Goal: Task Accomplishment & Management: Complete application form

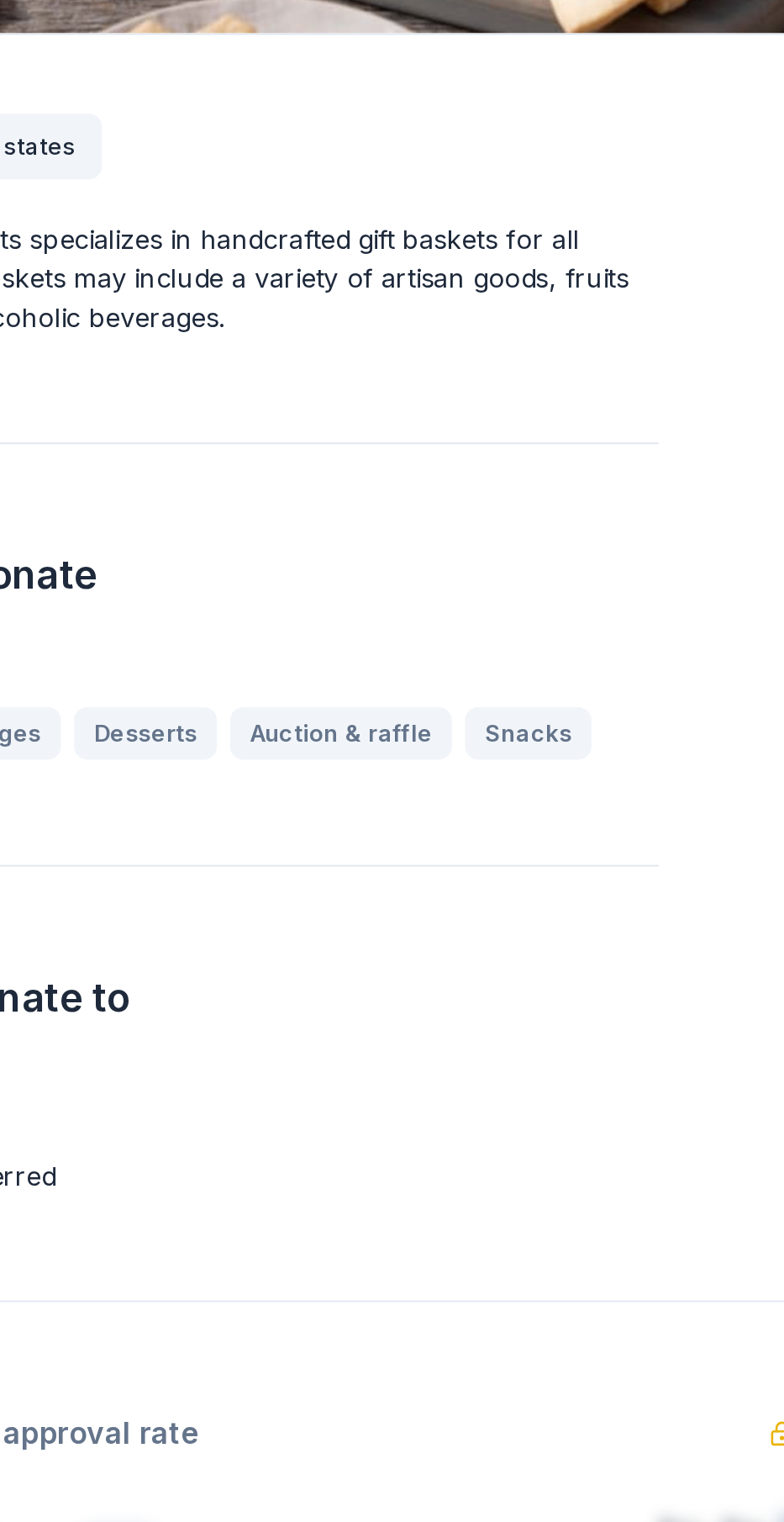
click at [307, 867] on div "Alcohol Beverages Desserts Auction & raffle Snacks" at bounding box center [251, 869] width 462 height 27
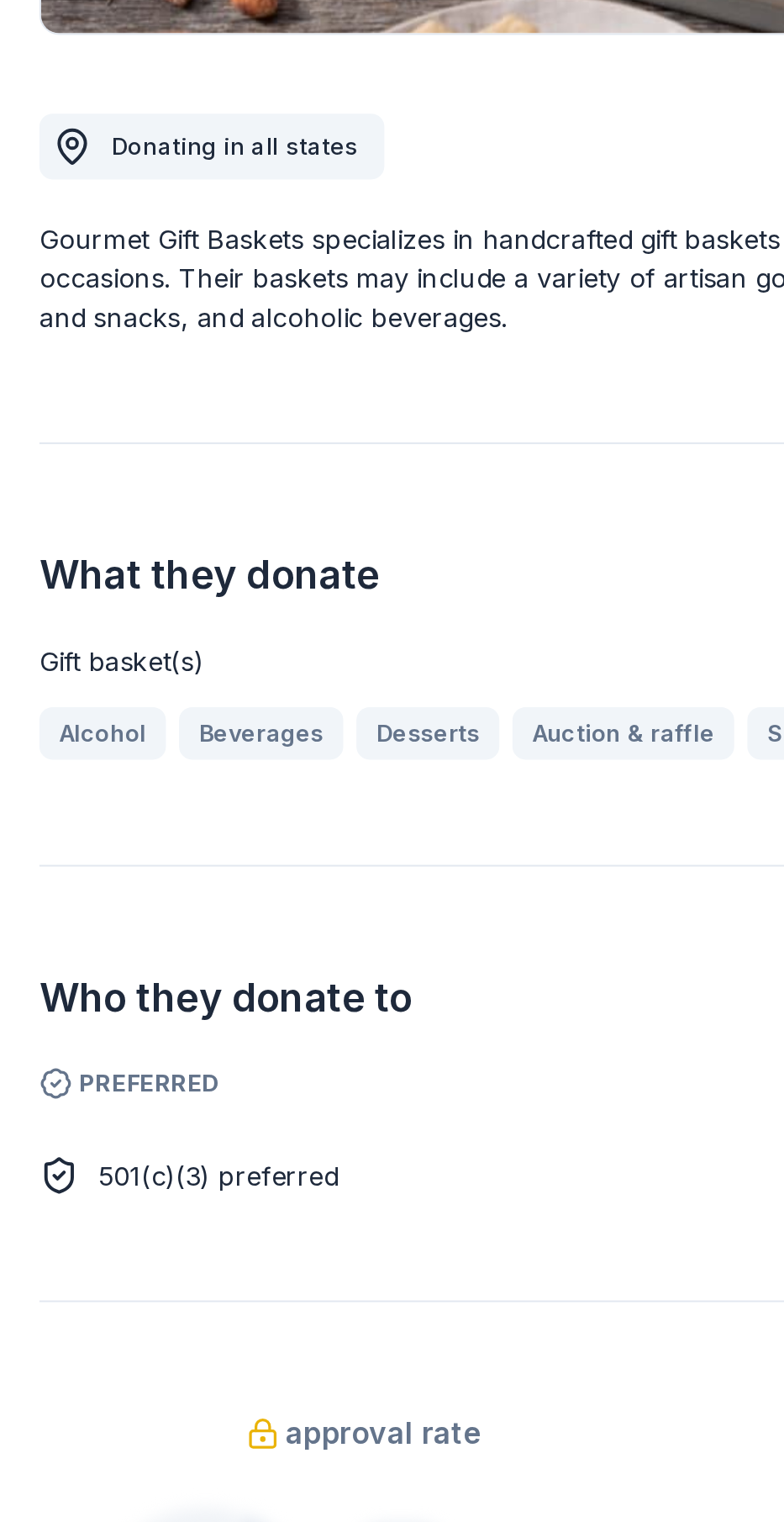
click at [303, 871] on div "Alcohol Beverages Desserts Auction & raffle Snacks" at bounding box center [251, 869] width 462 height 27
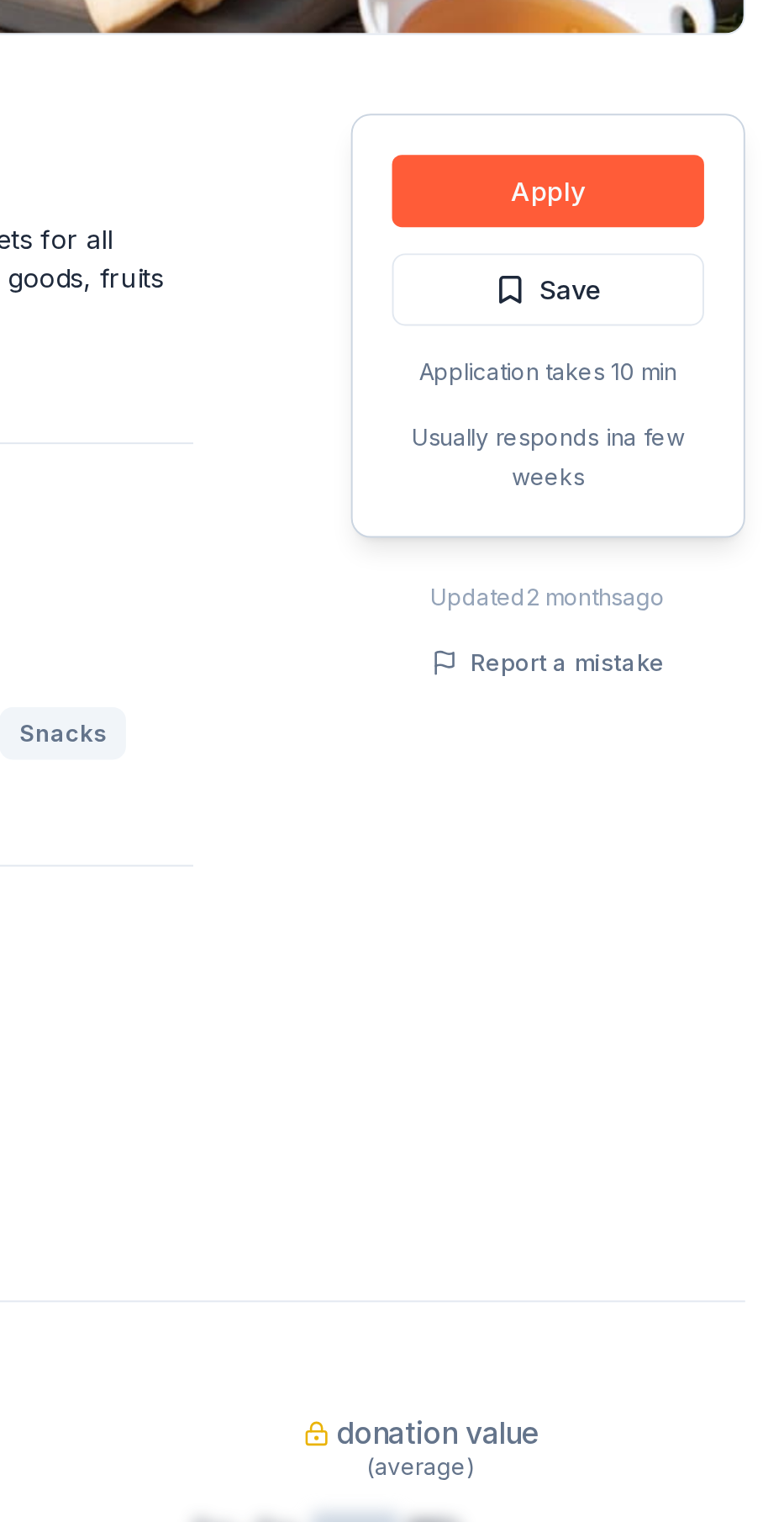
click at [689, 589] on button "Apply" at bounding box center [663, 590] width 159 height 37
click at [679, 598] on button "Apply" at bounding box center [663, 590] width 159 height 37
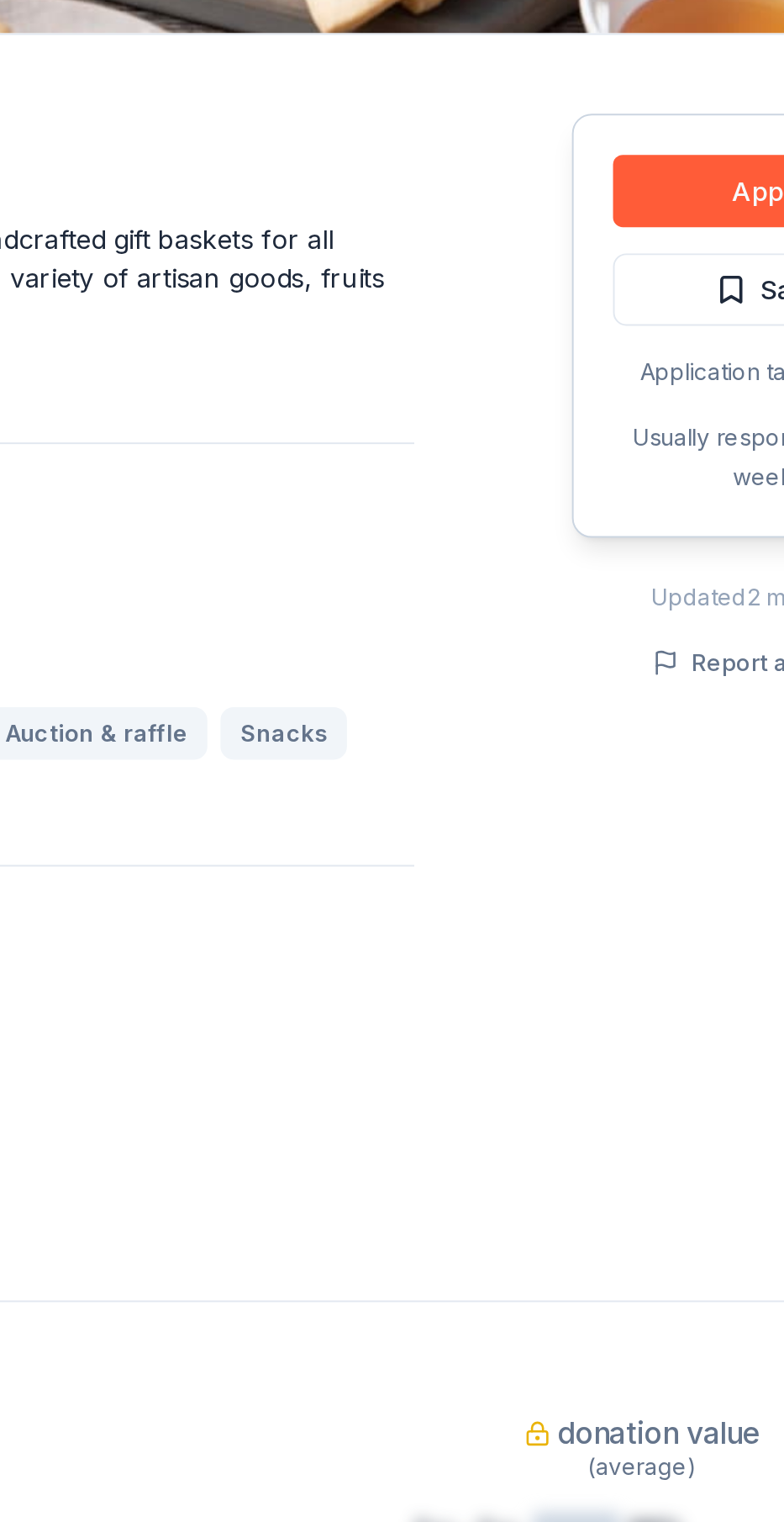
click at [625, 594] on button "Apply" at bounding box center [663, 590] width 159 height 37
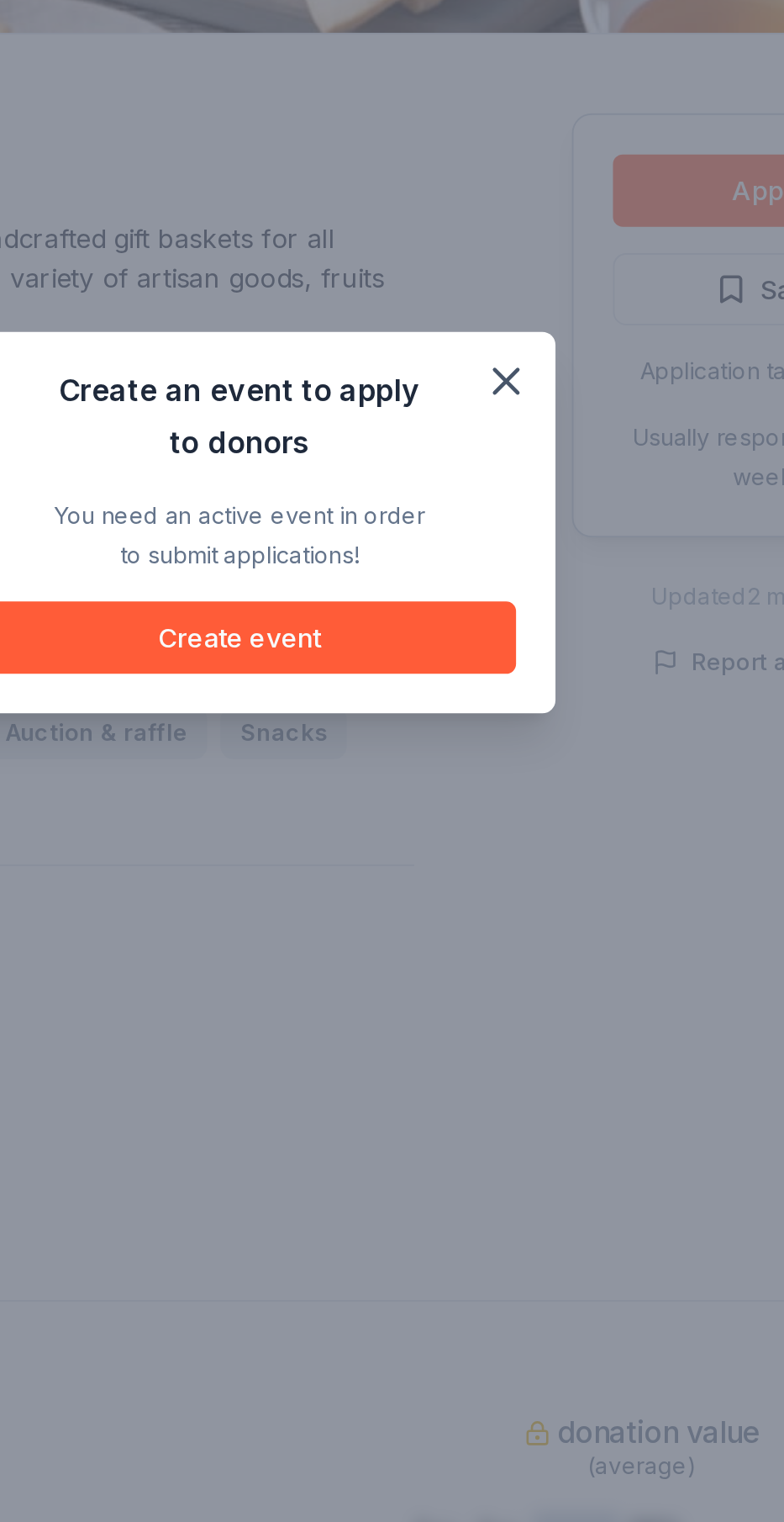
click at [454, 820] on button "Create event" at bounding box center [392, 819] width 282 height 37
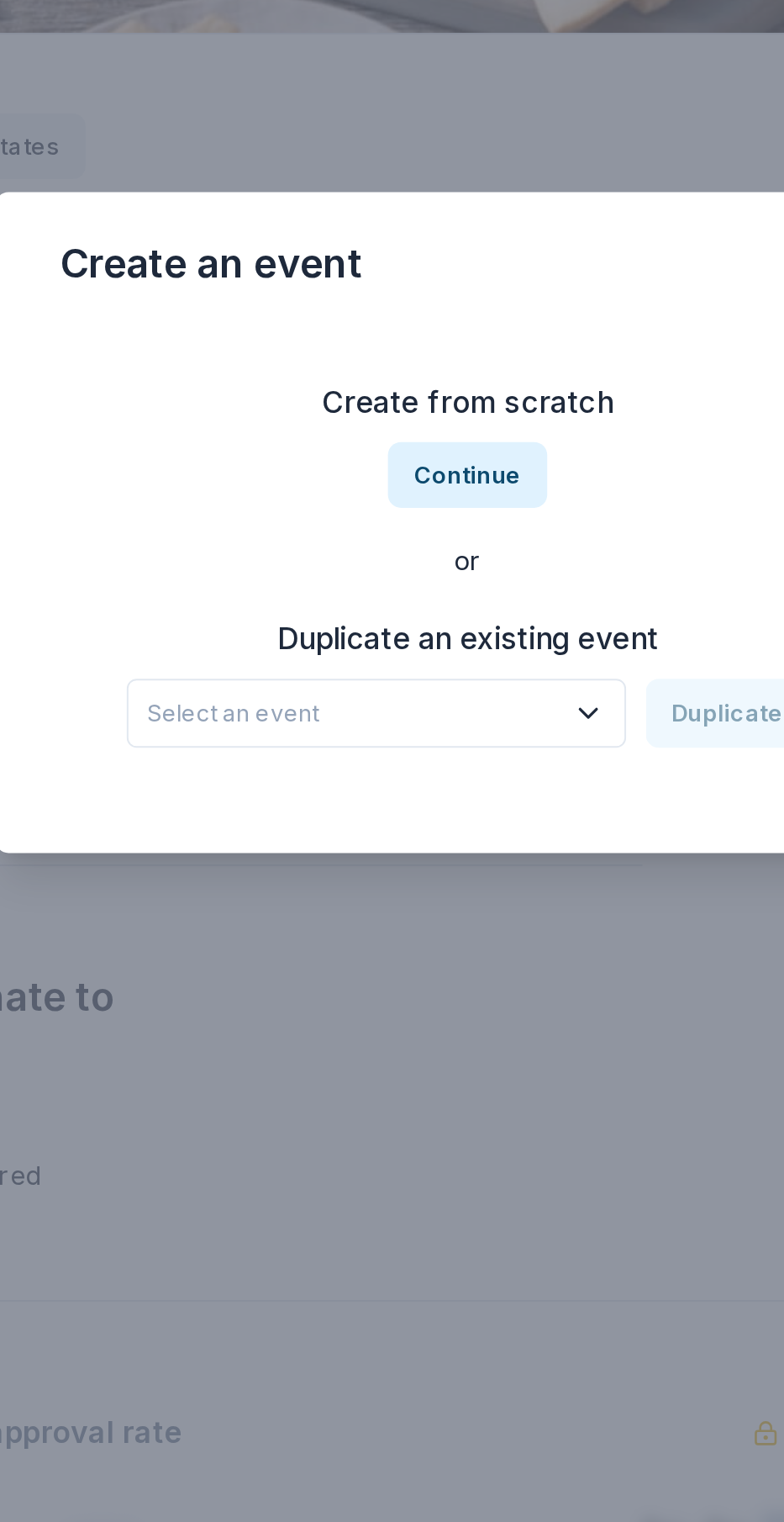
click at [454, 868] on button "Select an event" at bounding box center [345, 858] width 256 height 36
click at [389, 731] on button "Continue" at bounding box center [392, 737] width 81 height 34
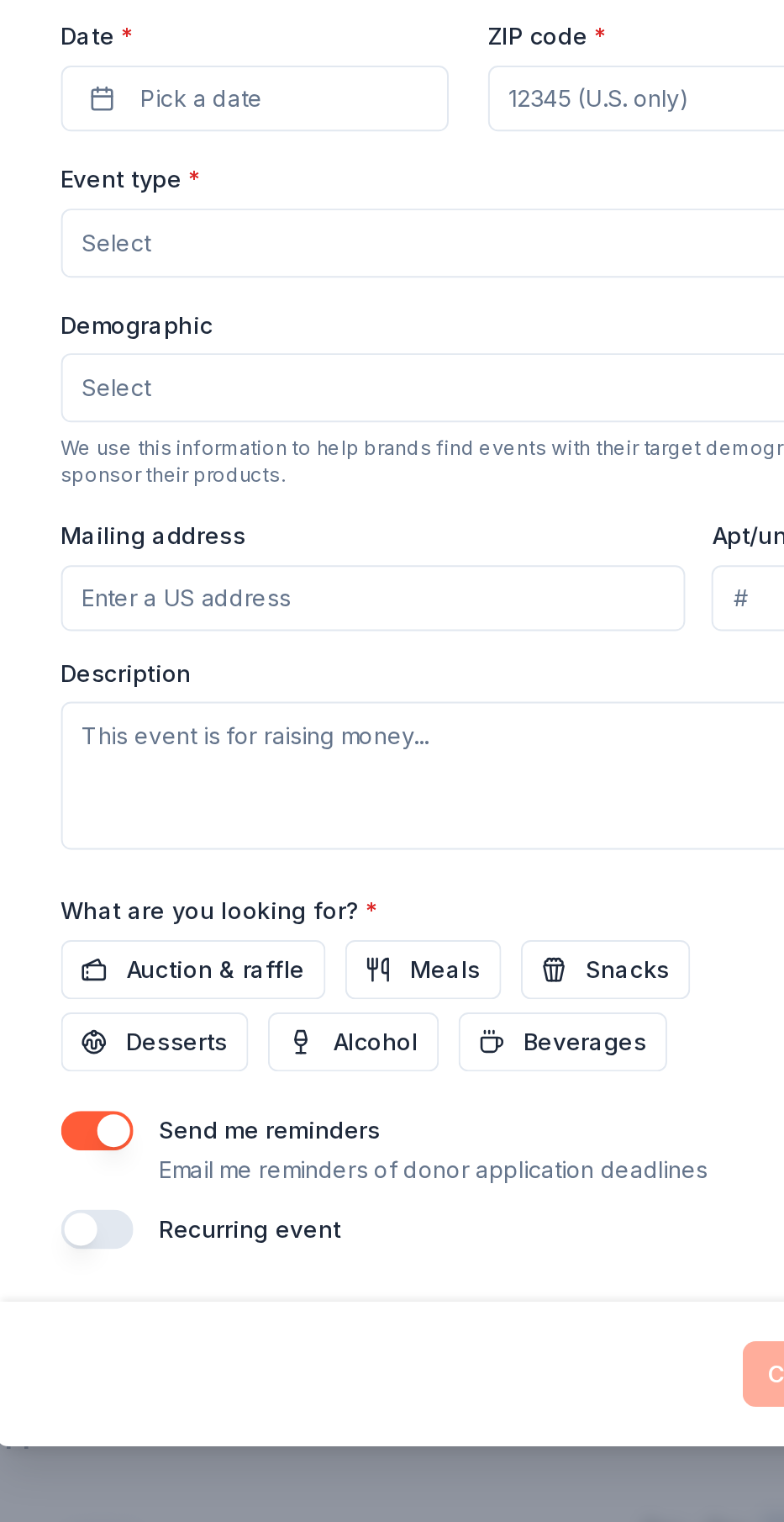
click at [290, 551] on button "Pick a date" at bounding box center [284, 545] width 199 height 34
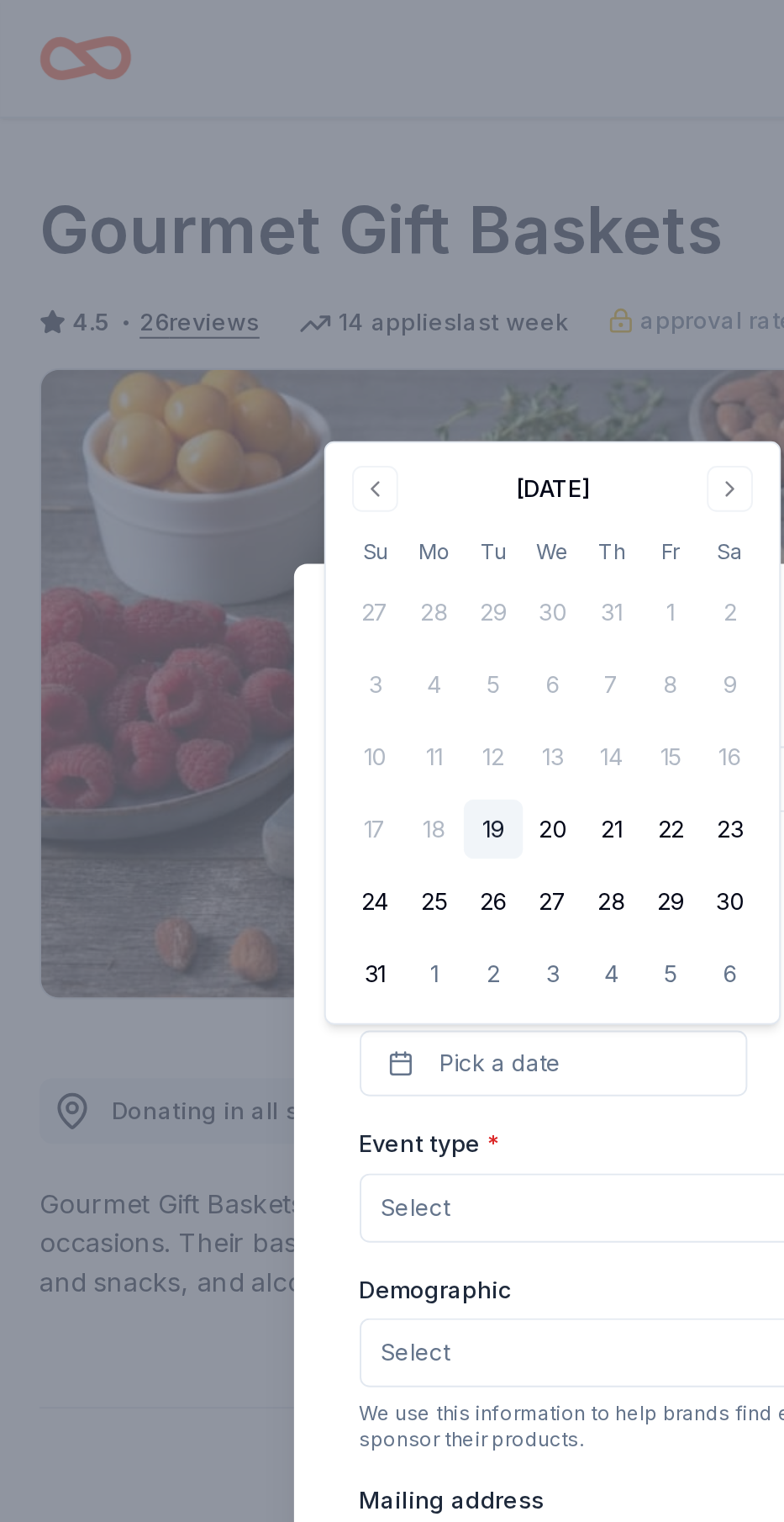
click at [188, 512] on button "31" at bounding box center [191, 499] width 30 height 30
click at [269, 618] on button "Select" at bounding box center [392, 619] width 417 height 36
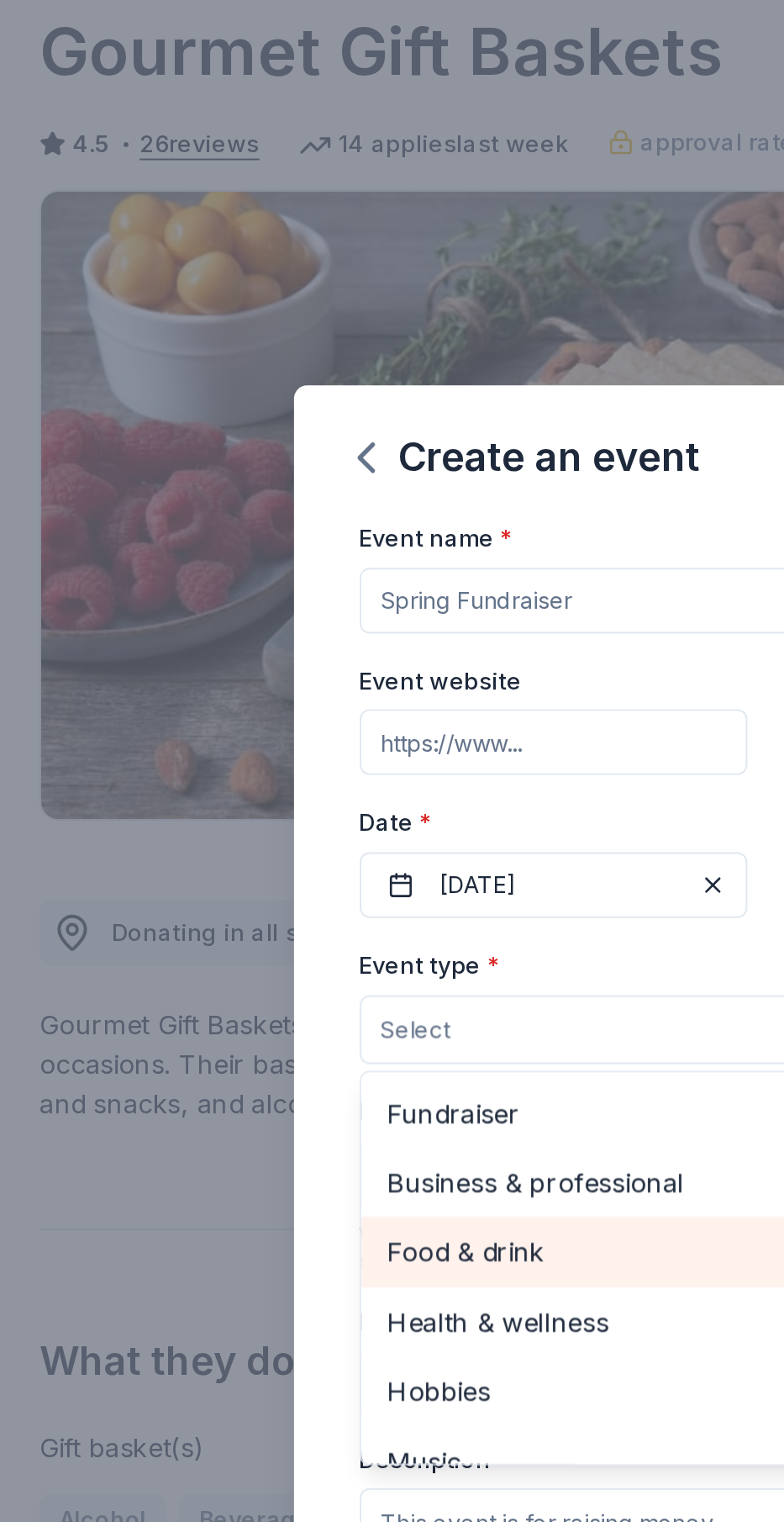
click at [256, 735] on span "Food & drink" at bounding box center [392, 731] width 389 height 22
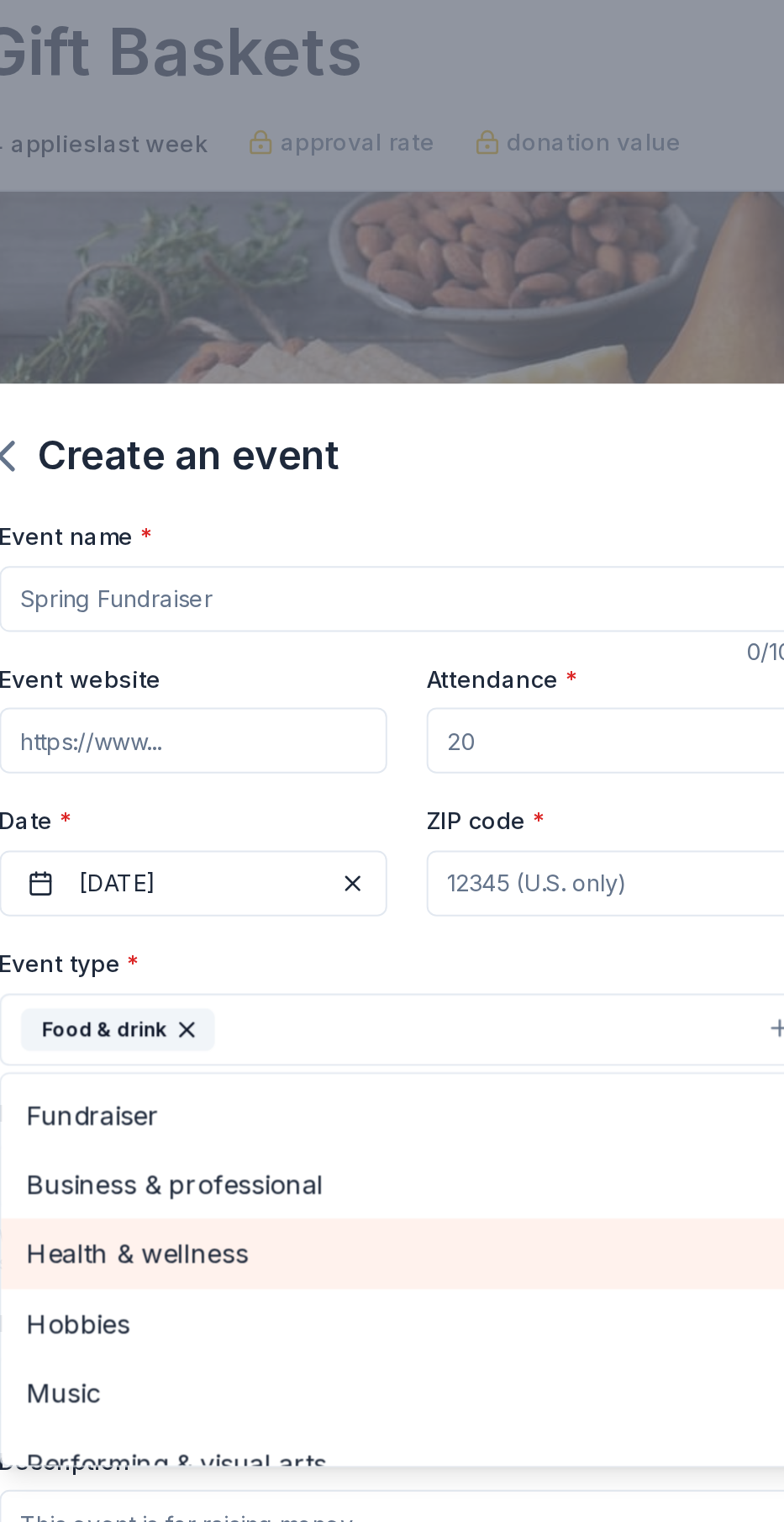
scroll to position [21, 0]
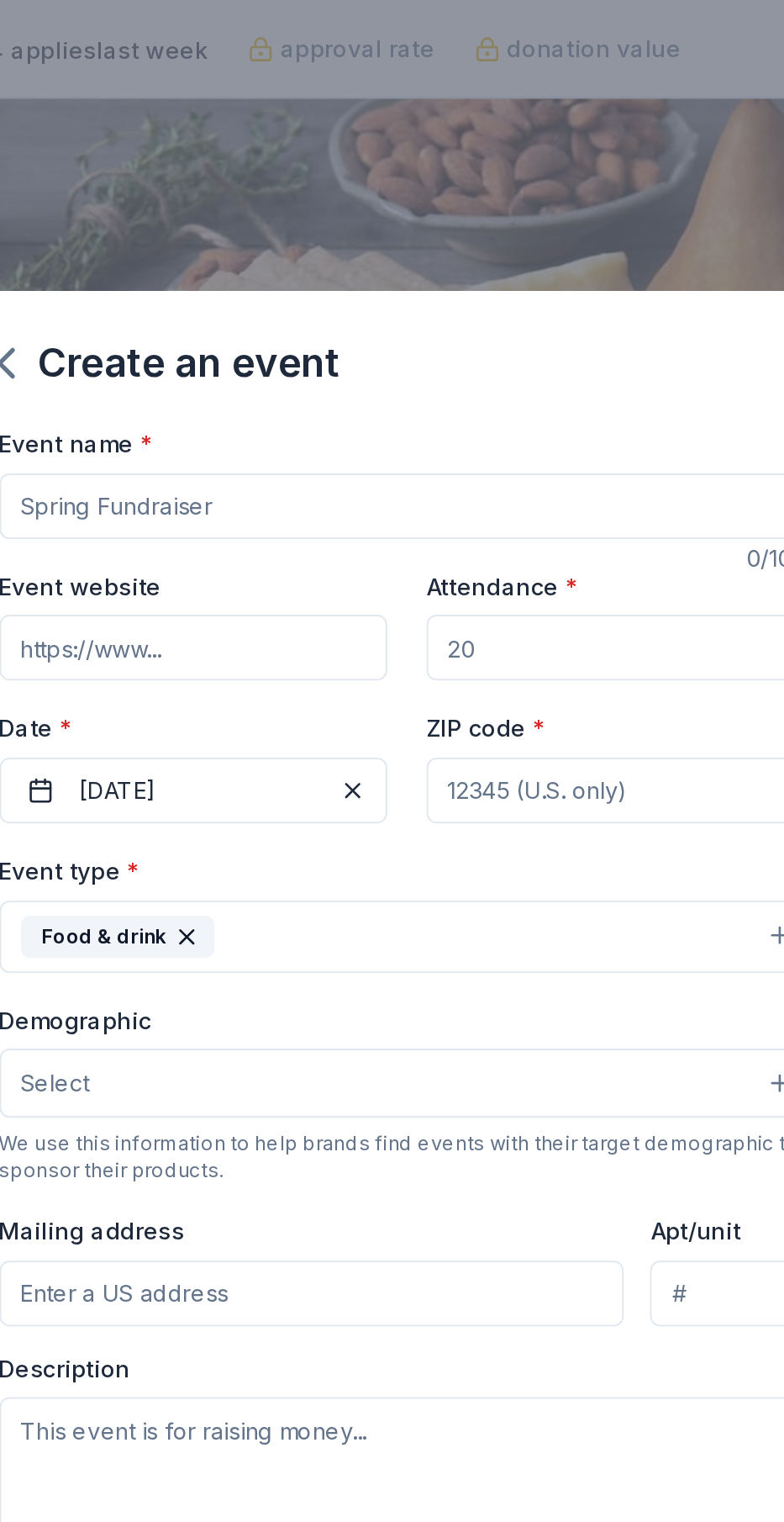
click at [501, 710] on button "Select" at bounding box center [392, 694] width 417 height 36
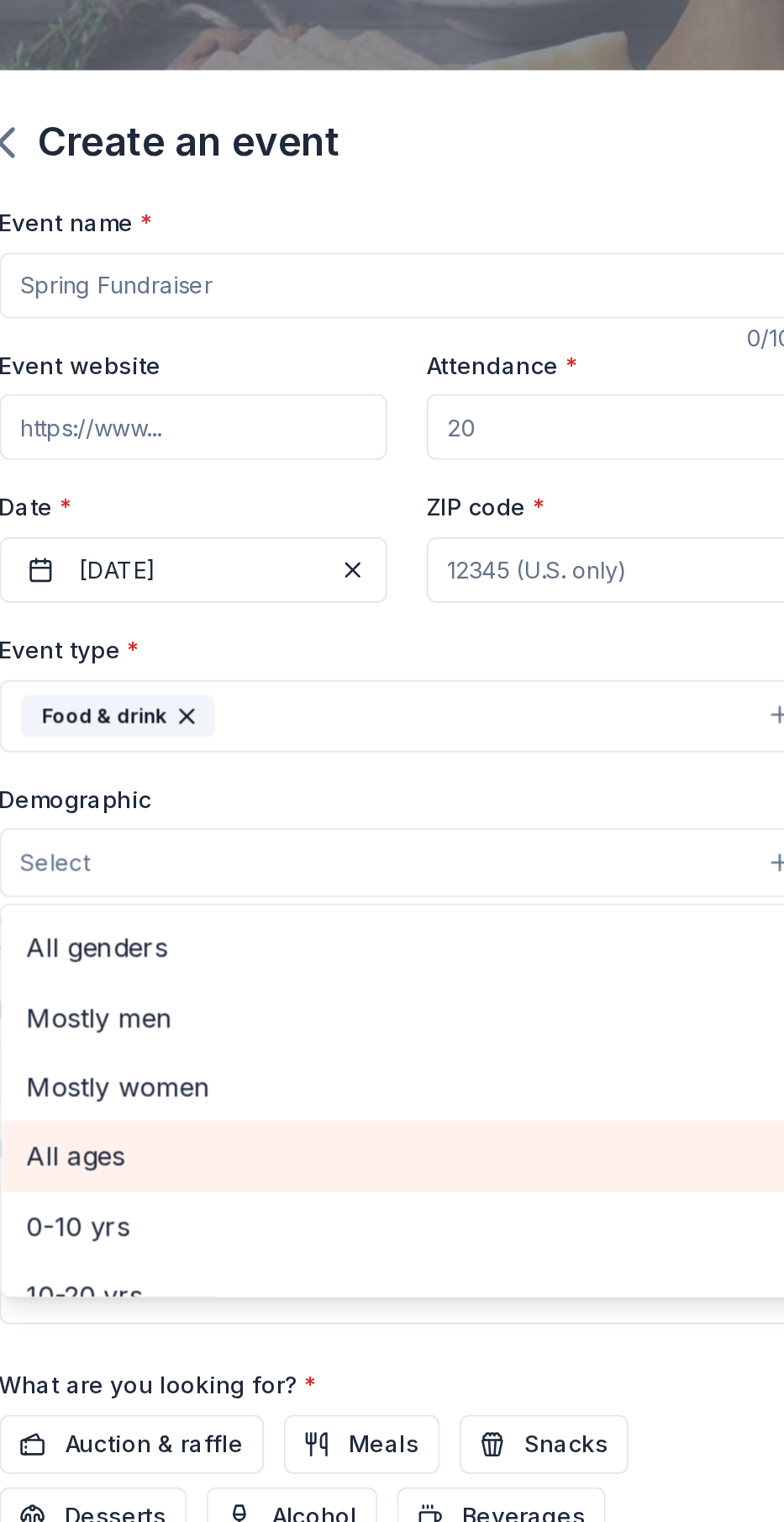
click at [221, 846] on span "All ages" at bounding box center [392, 842] width 389 height 22
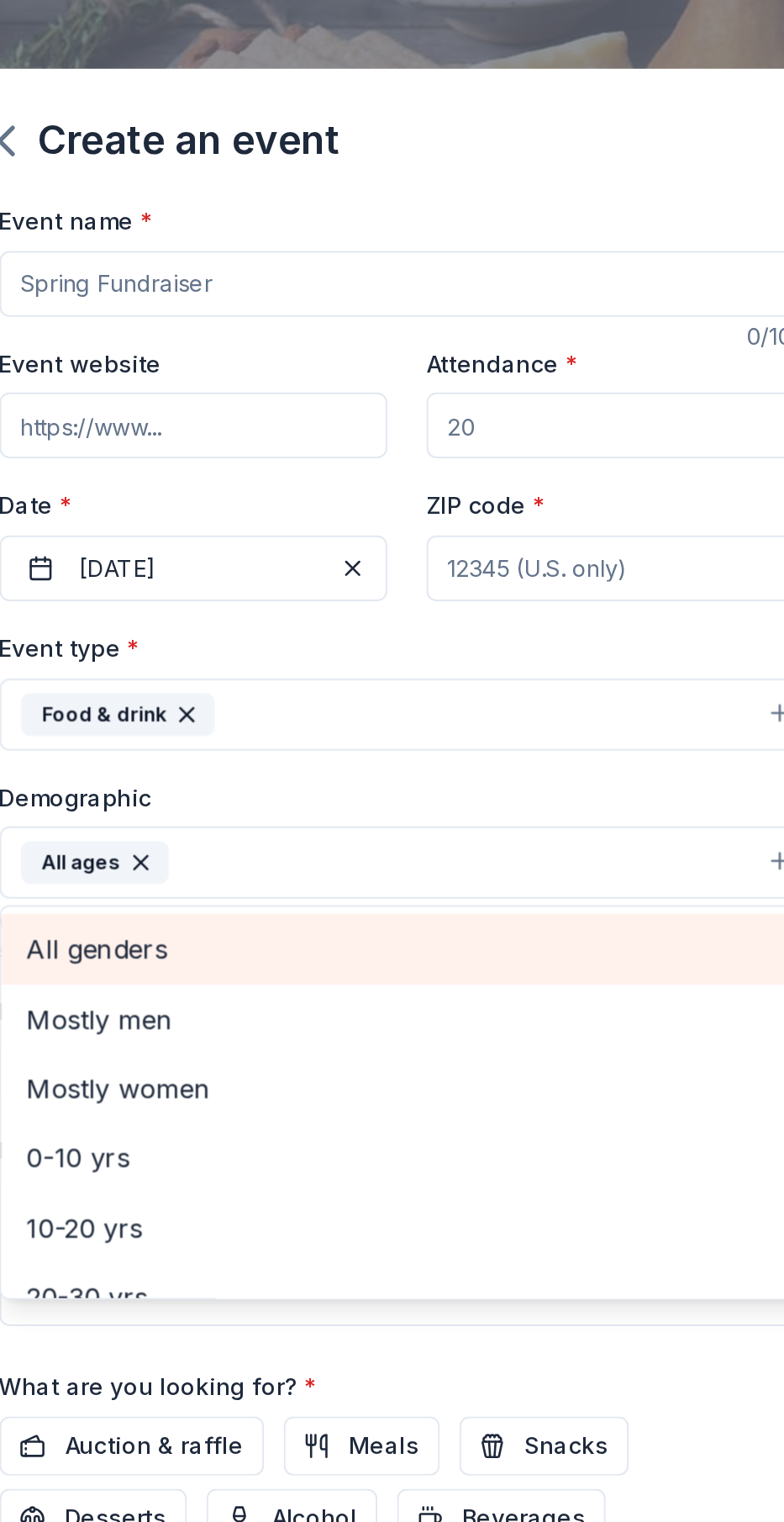
click at [217, 739] on span "All genders" at bounding box center [392, 736] width 389 height 22
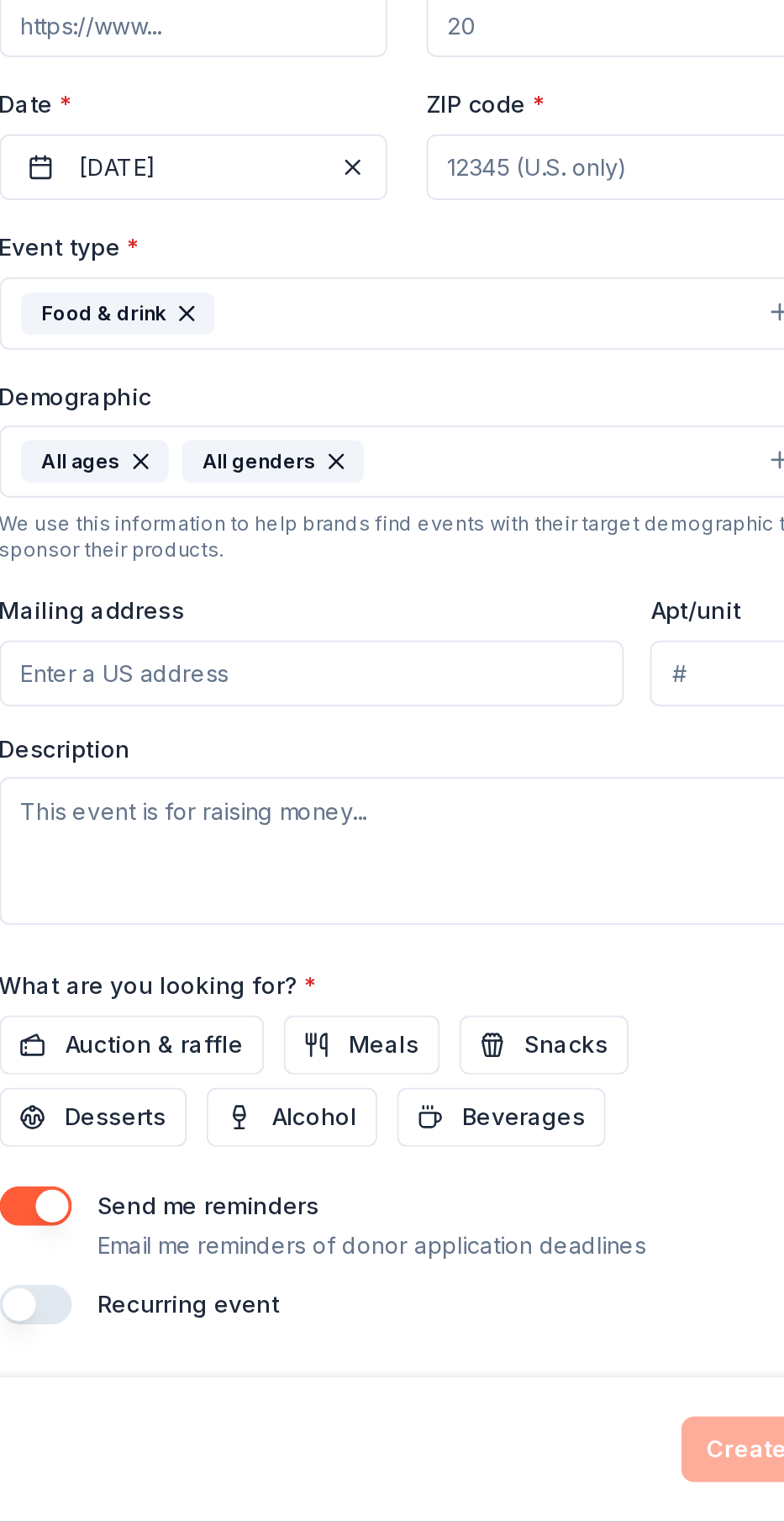
click at [242, 1002] on span "Auction & raffle" at bounding box center [263, 992] width 92 height 21
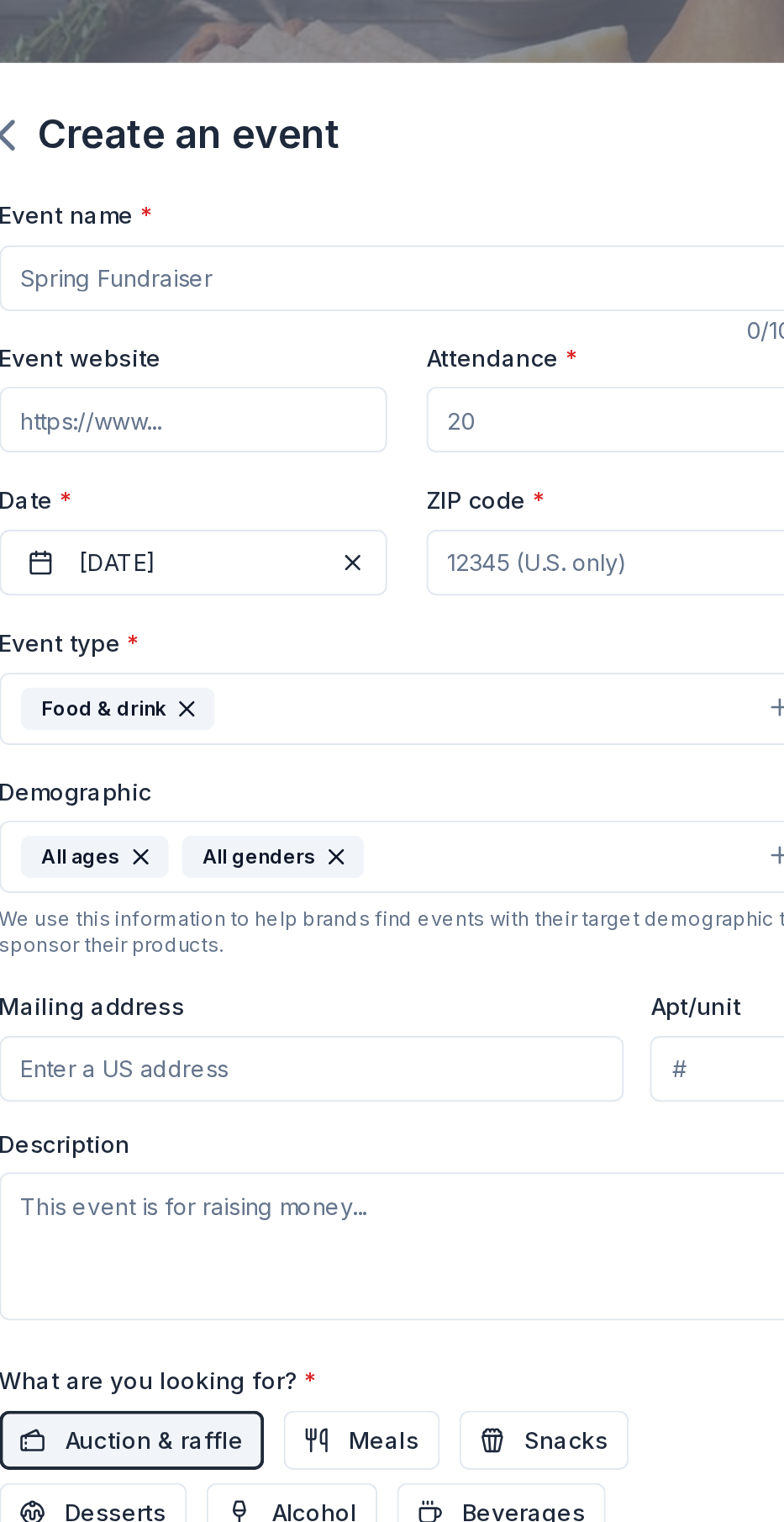
click at [481, 470] on input "Attendance *" at bounding box center [502, 470] width 199 height 34
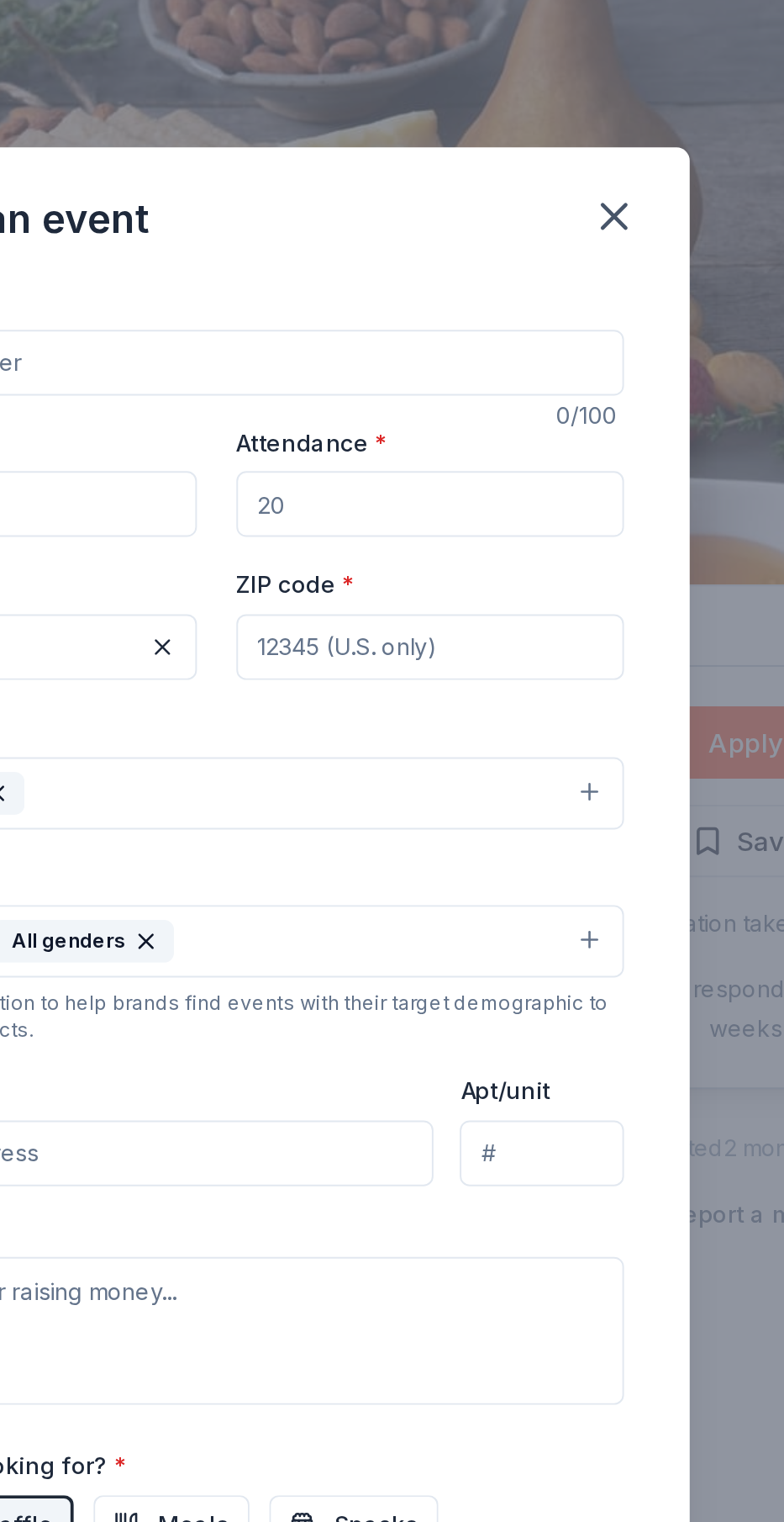
click at [496, 464] on input "Attendance *" at bounding box center [502, 470] width 199 height 34
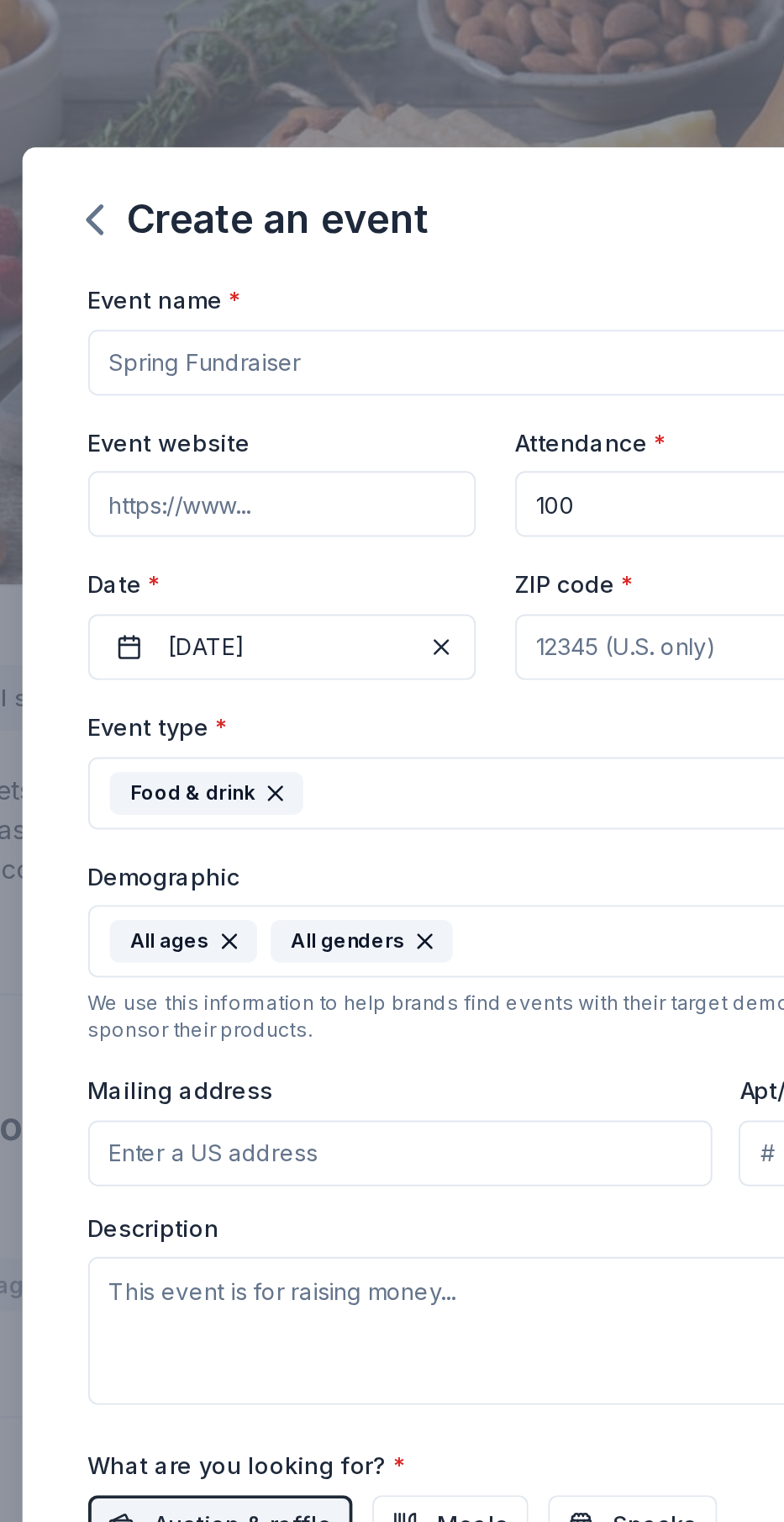
type input "100"
click at [477, 543] on input "ZIP code *" at bounding box center [502, 543] width 199 height 34
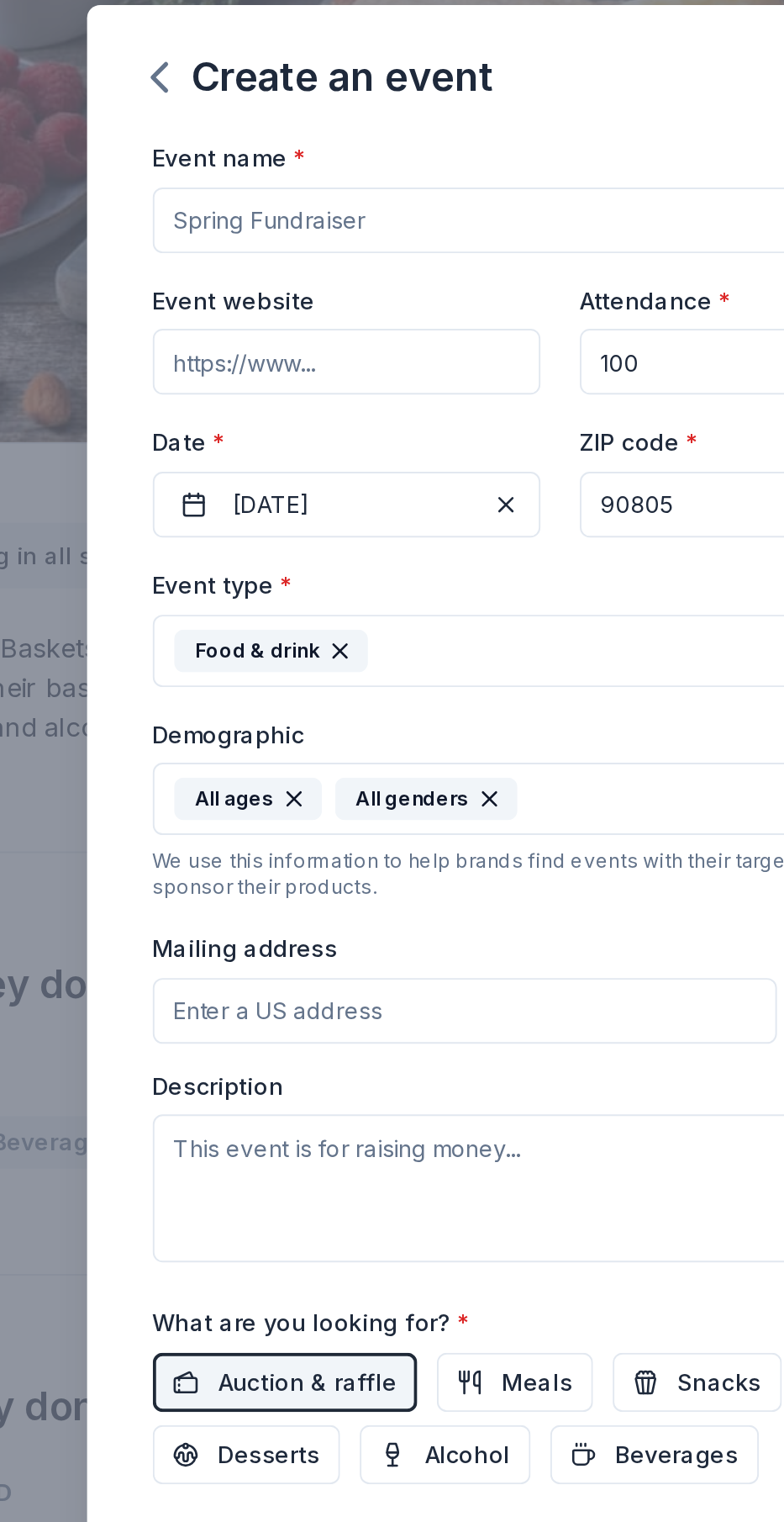
type input "90805"
click at [333, 394] on input "Event name *" at bounding box center [392, 397] width 417 height 34
click at [246, 400] on input "[DATE] Community Funday" at bounding box center [392, 397] width 417 height 34
click at [242, 402] on input "[DATE] Community Funday" at bounding box center [392, 397] width 417 height 34
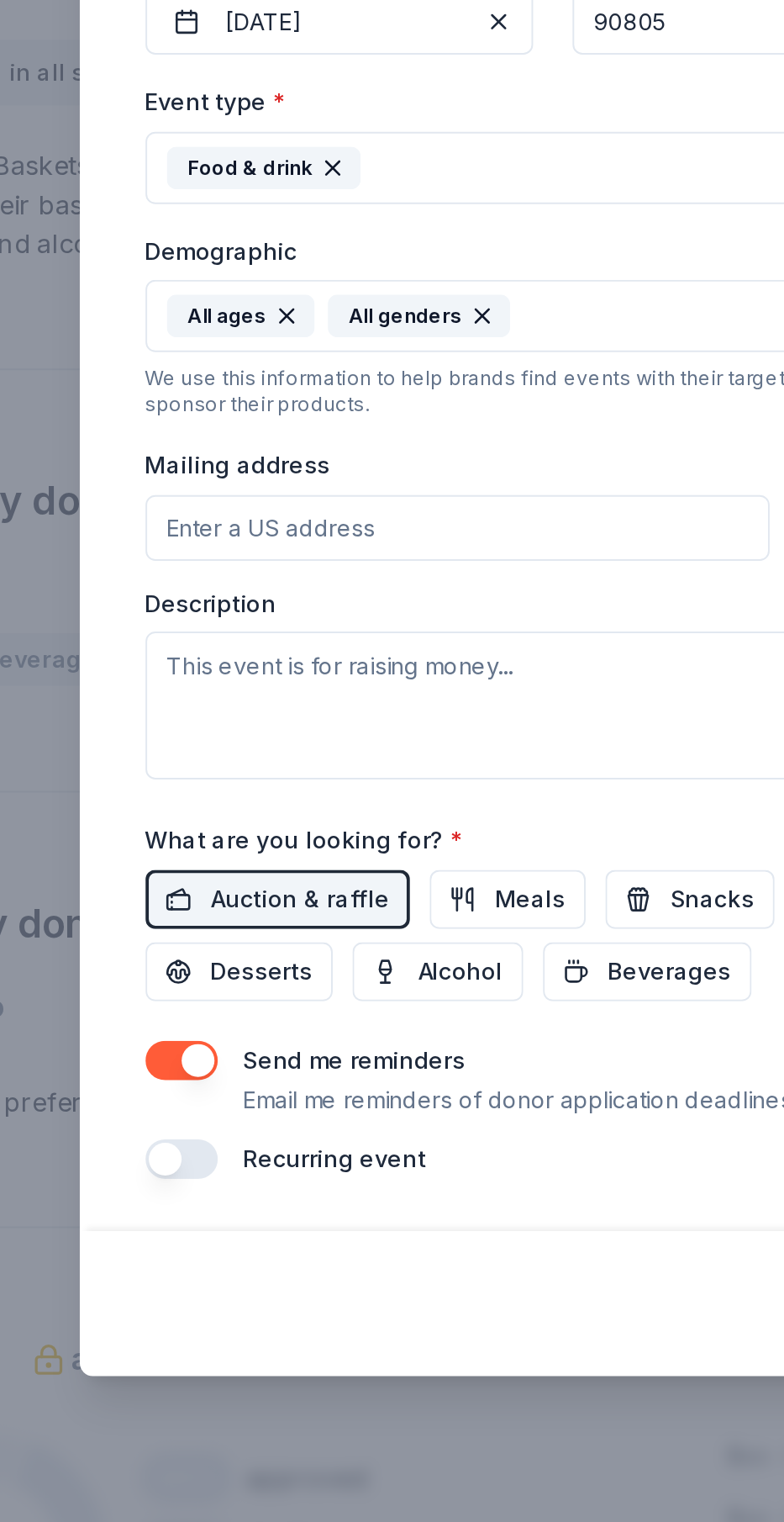
type input "Community Funday"
click at [358, 802] on input "Mailing address" at bounding box center [345, 801] width 320 height 34
type input "[STREET_ADDRESS]"
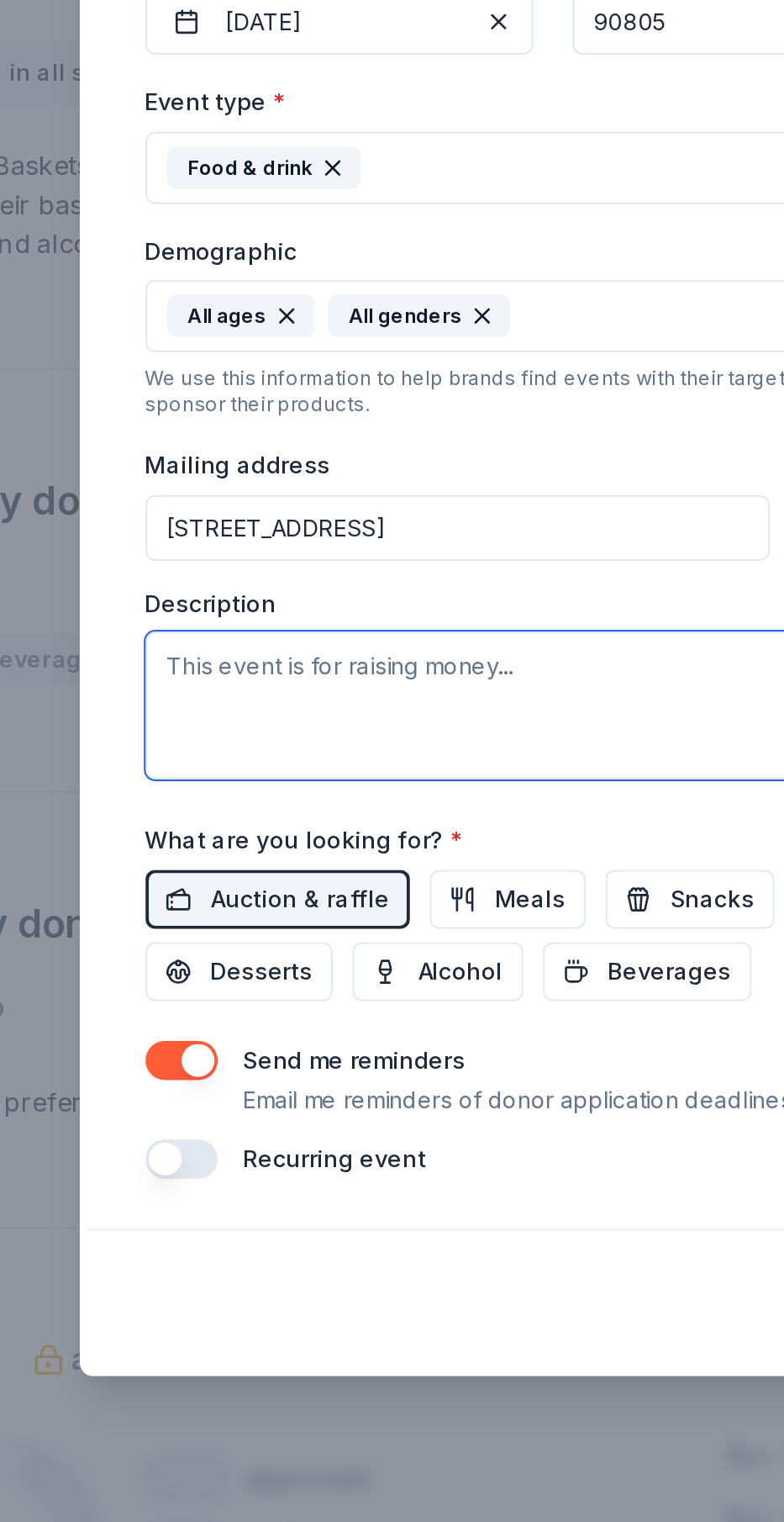
click at [306, 907] on textarea at bounding box center [392, 892] width 417 height 76
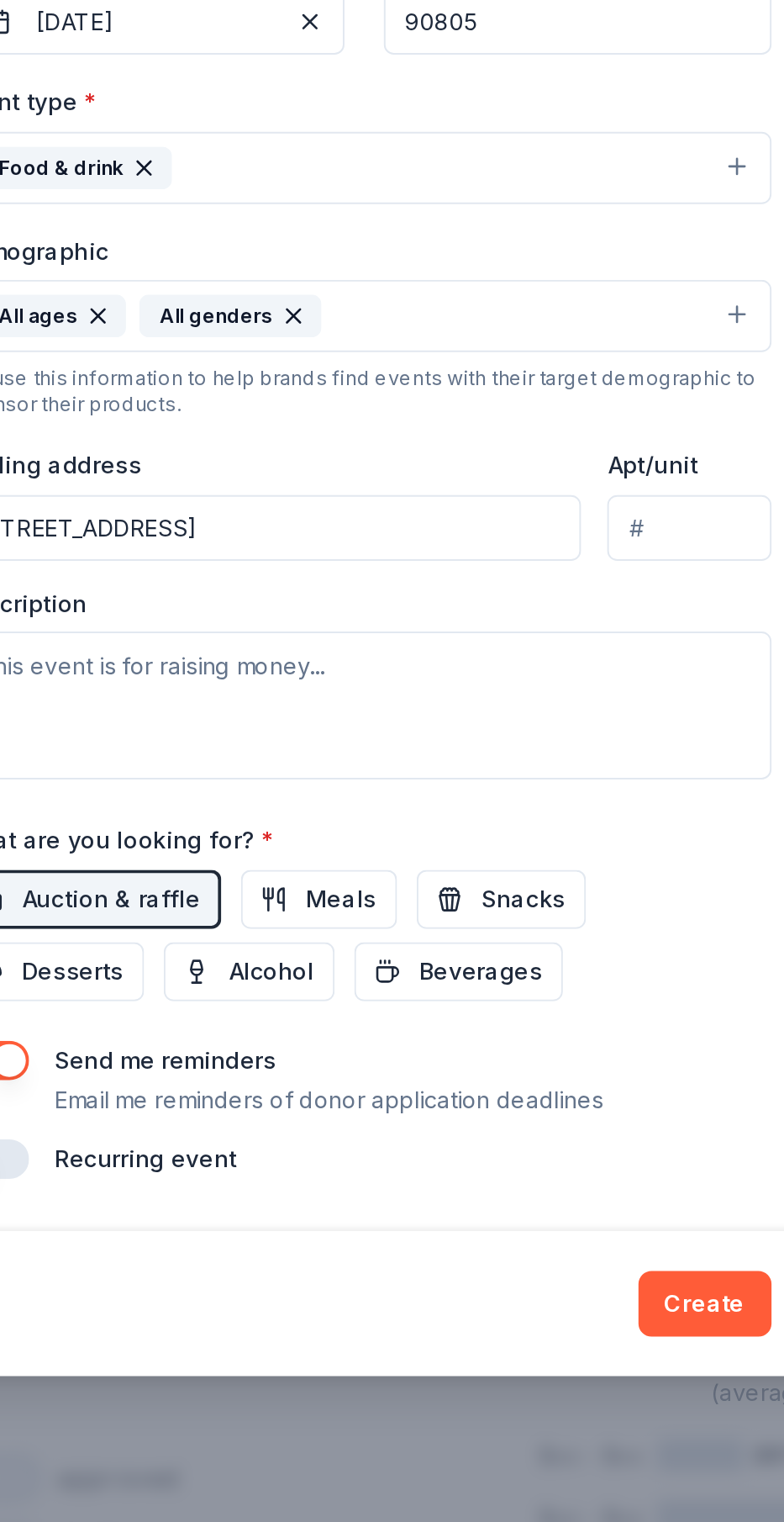
click at [560, 795] on input "Apt/unit" at bounding box center [558, 801] width 83 height 34
type input "9"
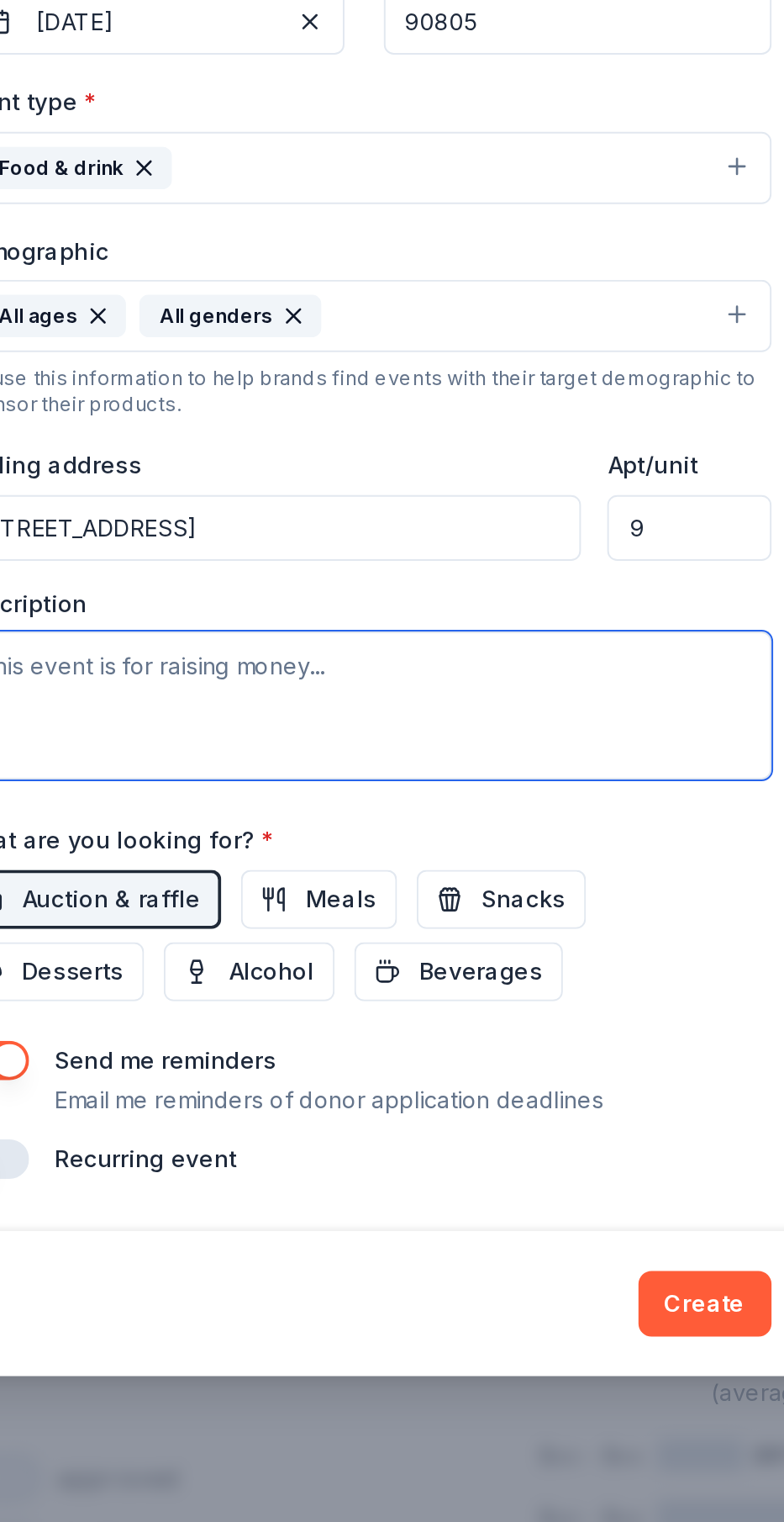
click at [306, 913] on textarea at bounding box center [392, 892] width 417 height 76
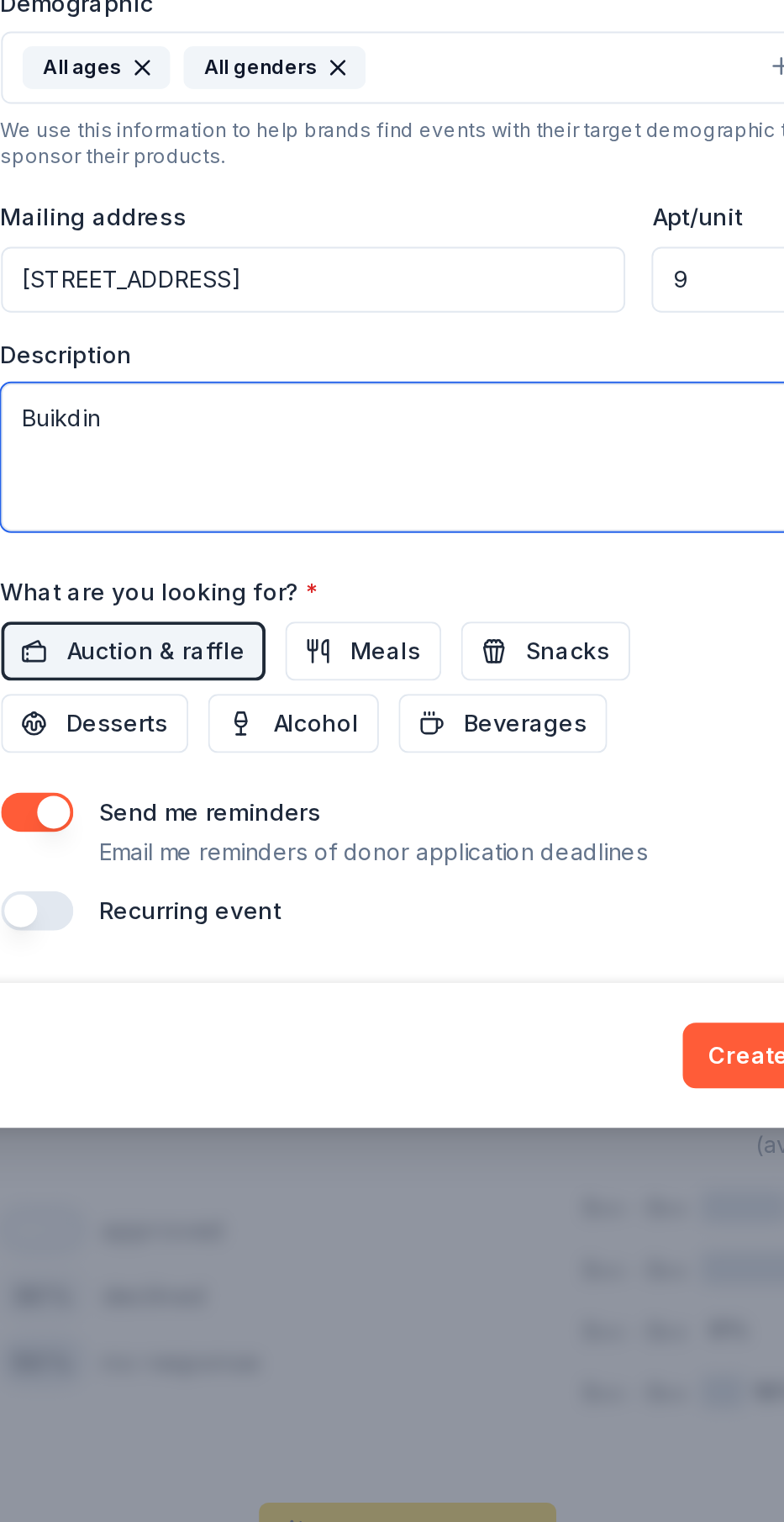
type textarea "Buikding"
type textarea "Building community"
click at [448, 878] on textarea "Building community" at bounding box center [392, 892] width 417 height 76
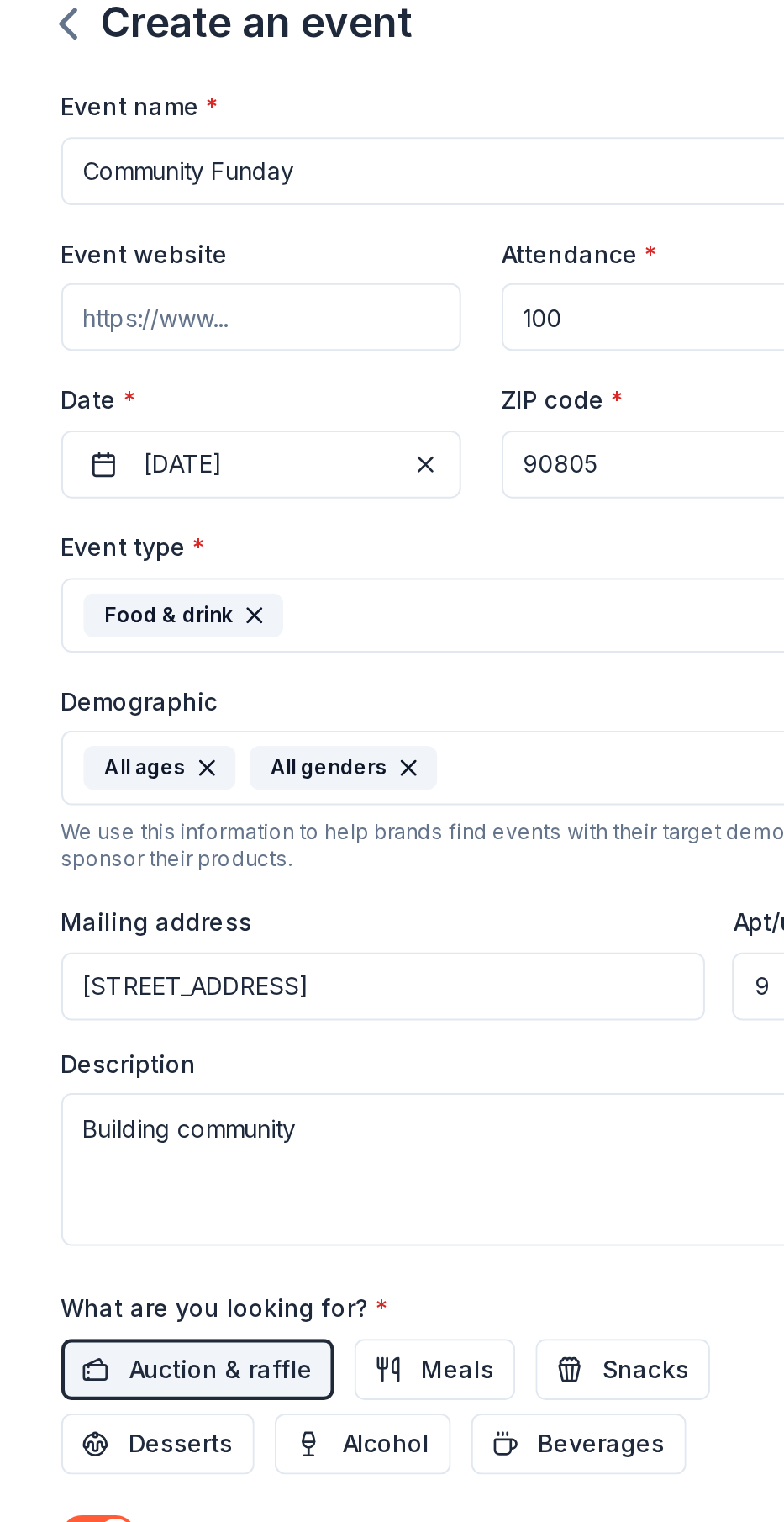
click at [260, 397] on input "Community Funday" at bounding box center [392, 397] width 417 height 34
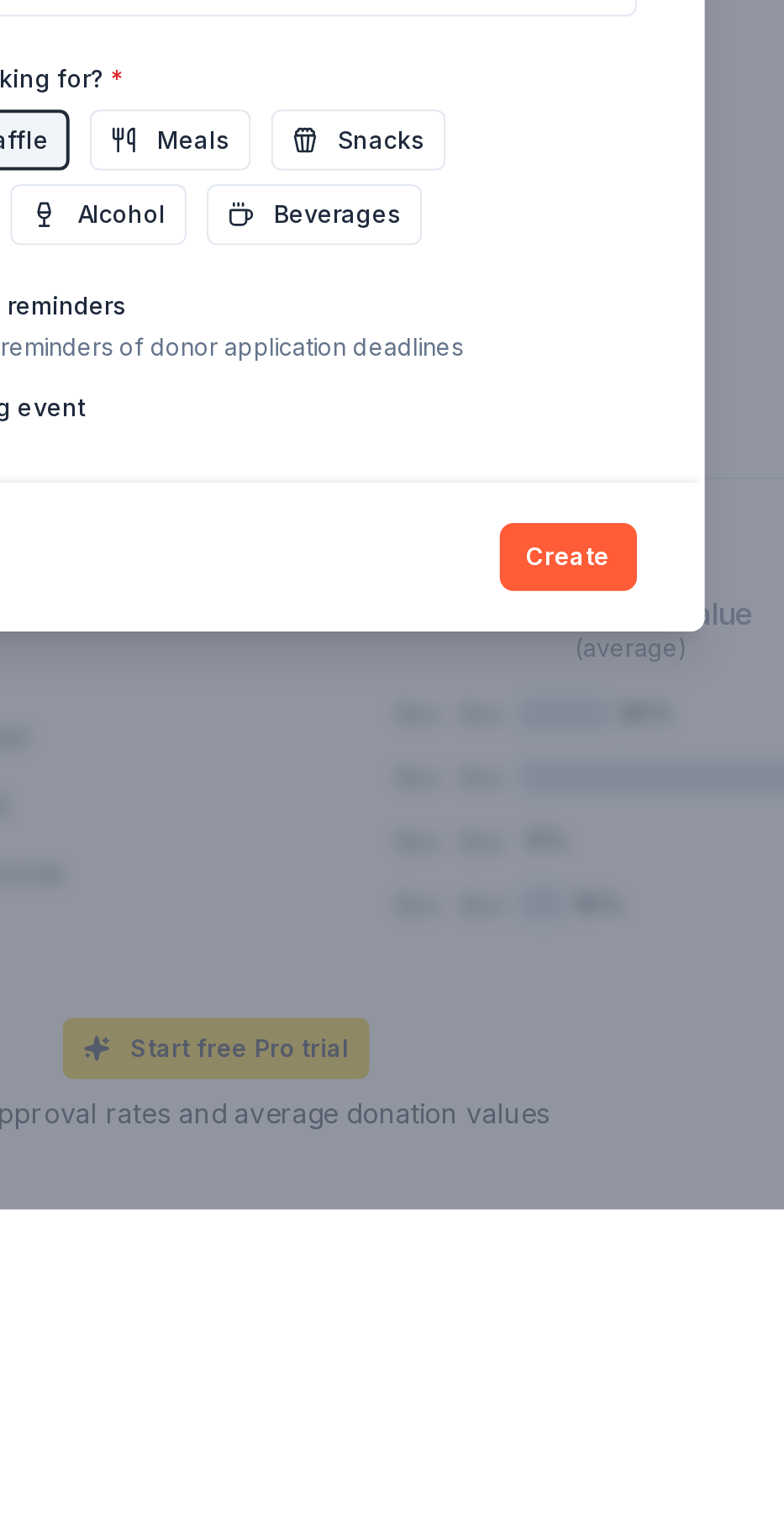
type input "Community [DATE] Funday"
click at [575, 1205] on button "Create" at bounding box center [567, 1199] width 68 height 34
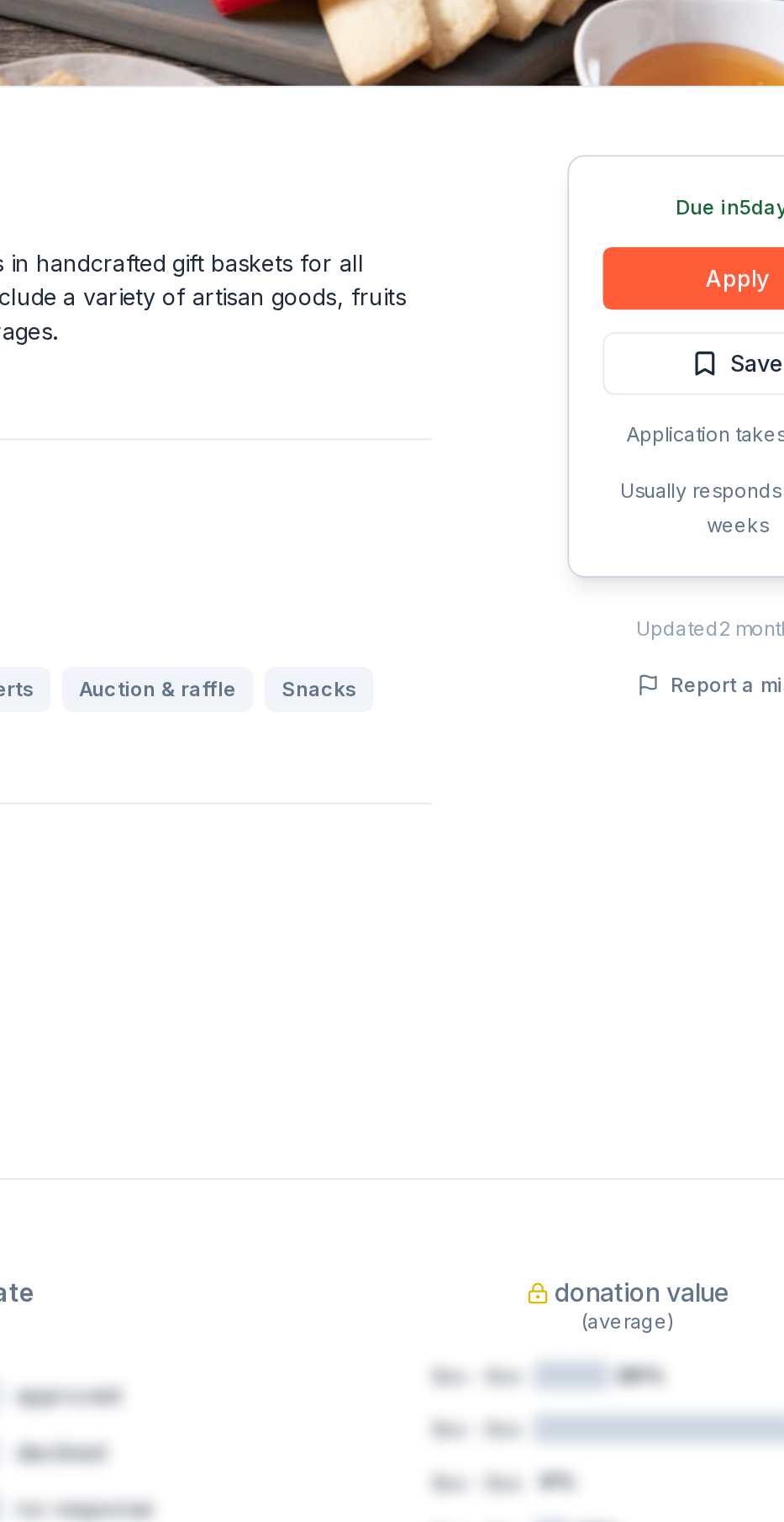
click at [643, 619] on button "Apply" at bounding box center [663, 624] width 159 height 37
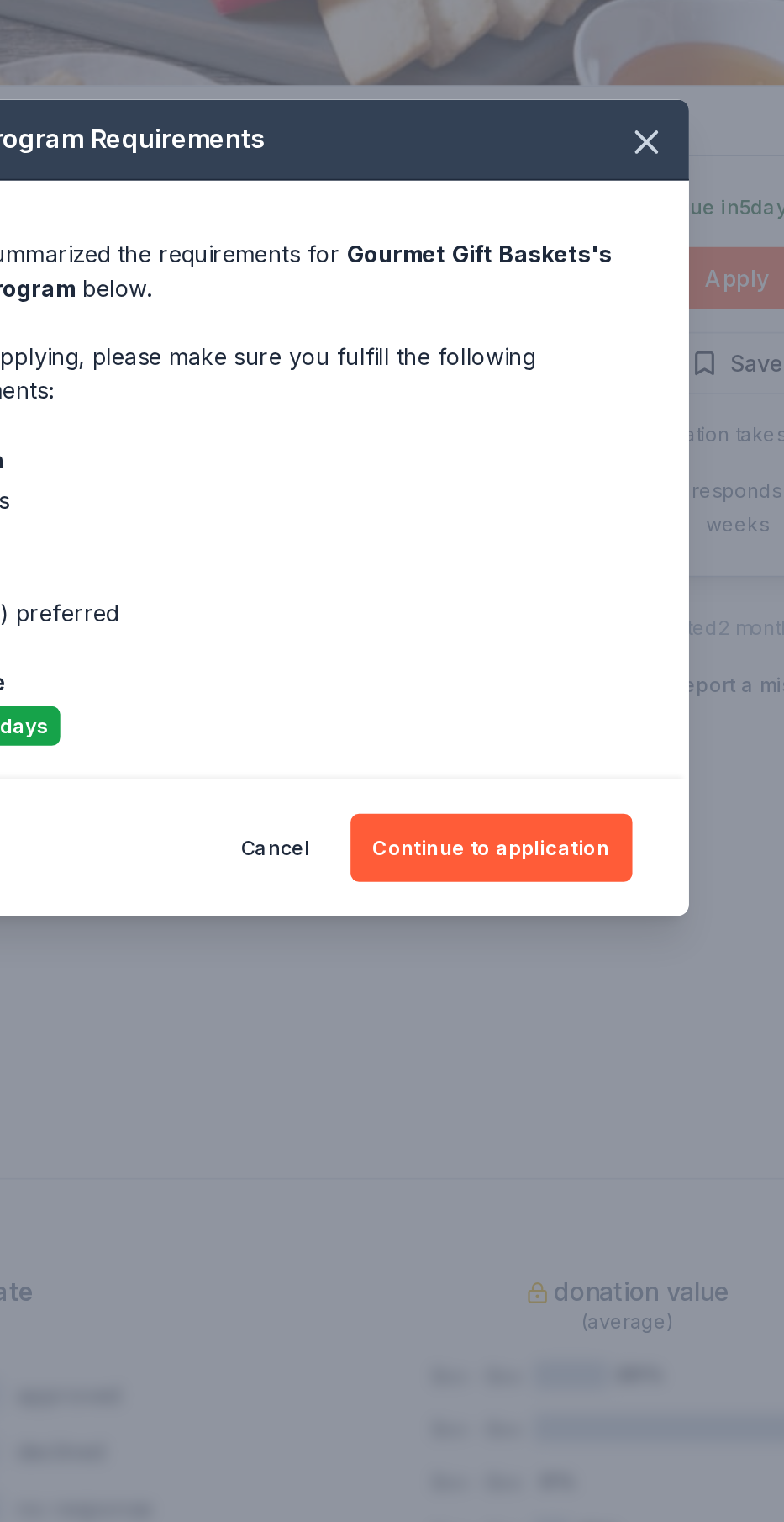
click at [530, 961] on button "Continue to application" at bounding box center [517, 962] width 168 height 40
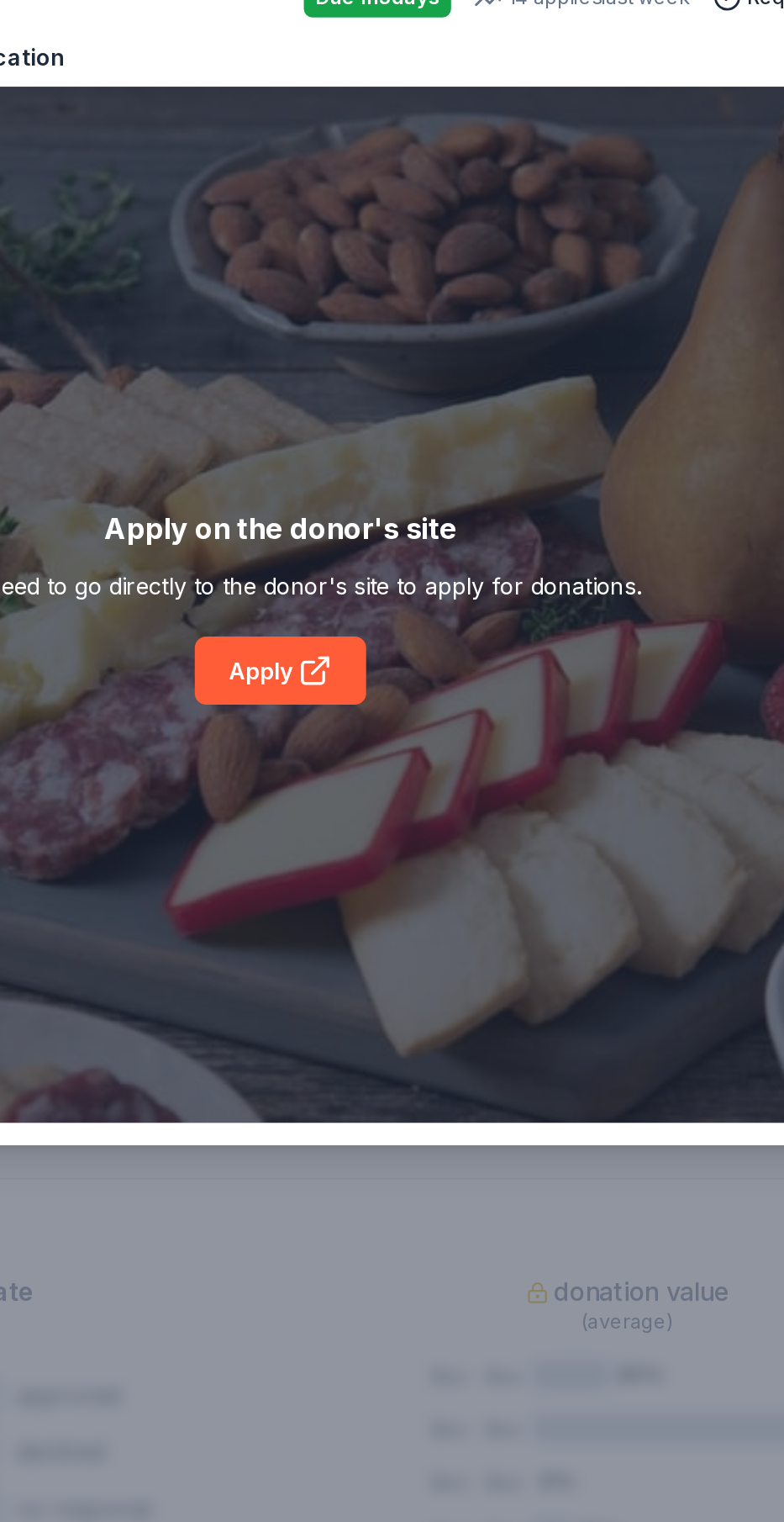
click at [415, 866] on div "Gourmet Gift Baskets Save Apply online Due [DATE] 14 applies last week Requirem…" at bounding box center [392, 761] width 744 height 757
click at [407, 852] on div "Gourmet Gift Baskets Save Apply online Due [DATE] 14 applies last week Requirem…" at bounding box center [392, 761] width 744 height 757
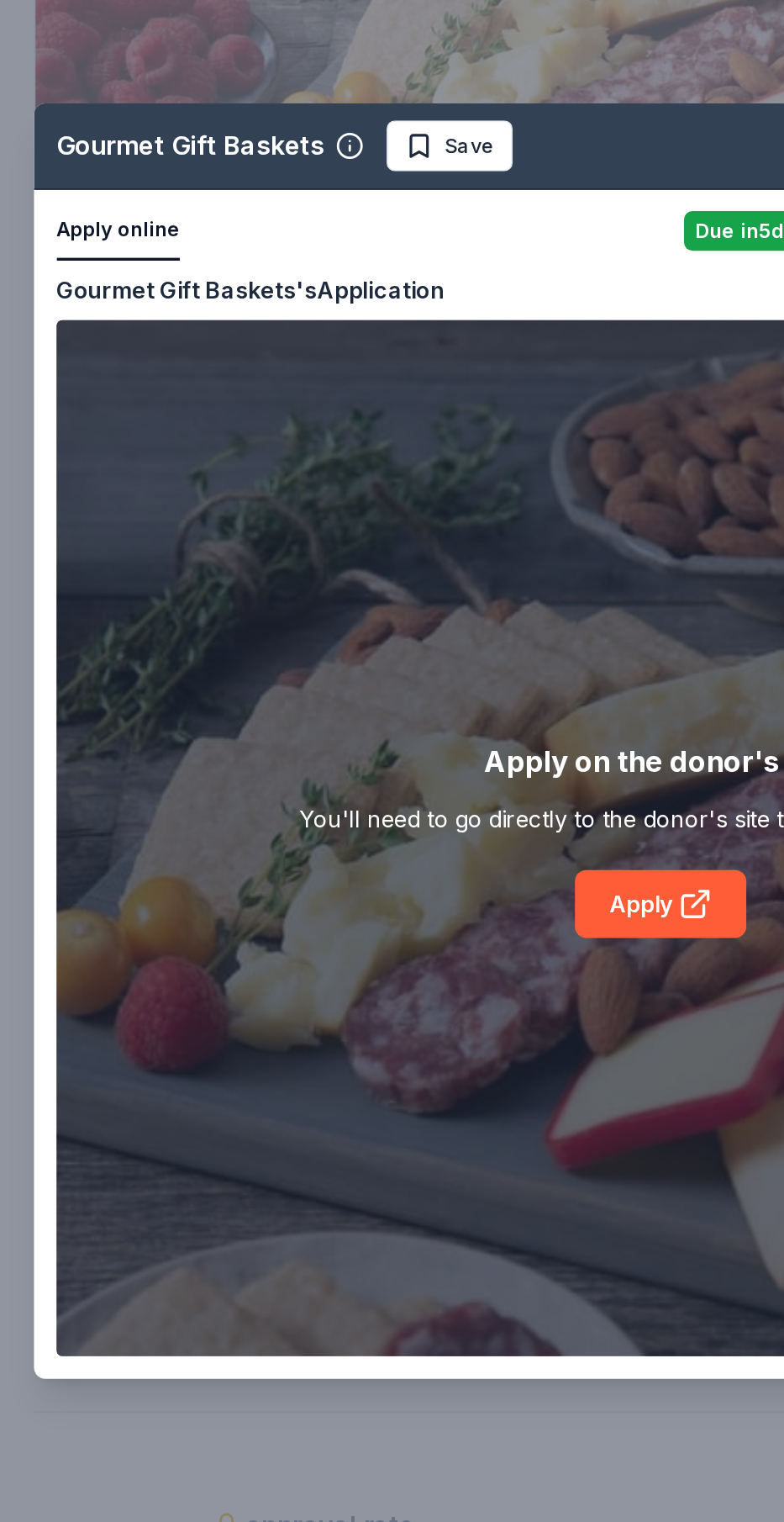
click at [380, 858] on div "Gourmet Gift Baskets Save Apply online Due [DATE] 14 applies last week Requirem…" at bounding box center [392, 761] width 744 height 757
click at [392, 856] on div "Gourmet Gift Baskets Save Apply online Due [DATE] 14 applies last week Requirem…" at bounding box center [392, 761] width 744 height 757
click at [400, 867] on div "Gourmet Gift Baskets Save Apply online Due [DATE] 14 applies last week Requirem…" at bounding box center [392, 761] width 744 height 757
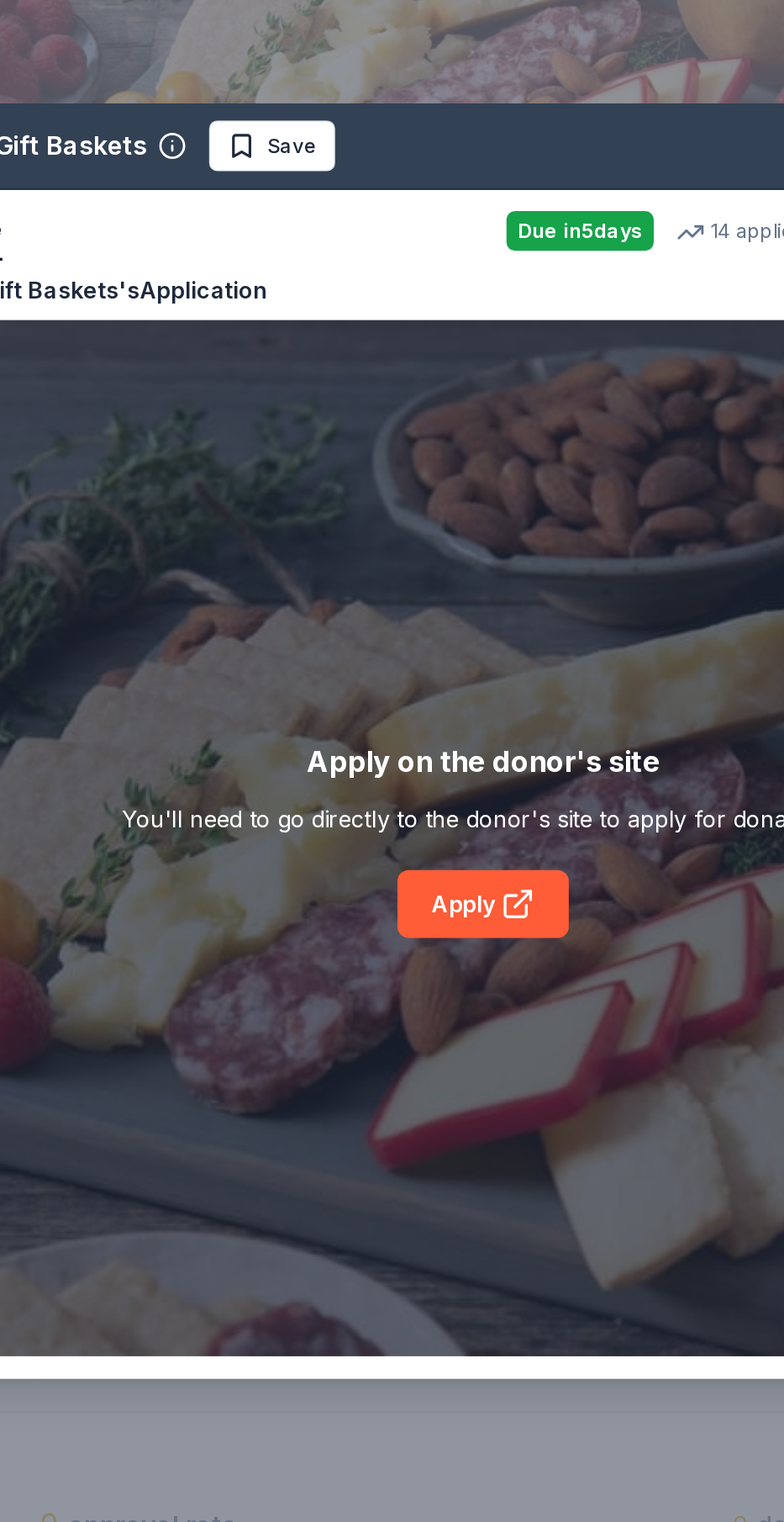
click at [414, 868] on div "Gourmet Gift Baskets Save Apply online Due [DATE] 14 applies last week Requirem…" at bounding box center [392, 761] width 744 height 757
click at [409, 880] on div "Gourmet Gift Baskets Save Apply online Due [DATE] 14 applies last week Requirem…" at bounding box center [392, 761] width 744 height 757
click at [408, 867] on div "Gourmet Gift Baskets Save Apply online Due [DATE] 14 applies last week Requirem…" at bounding box center [392, 761] width 744 height 757
click at [248, 410] on div "Gourmet Gift Baskets Save Apply online Due [DATE] 14 applies last week Requirem…" at bounding box center [392, 761] width 744 height 757
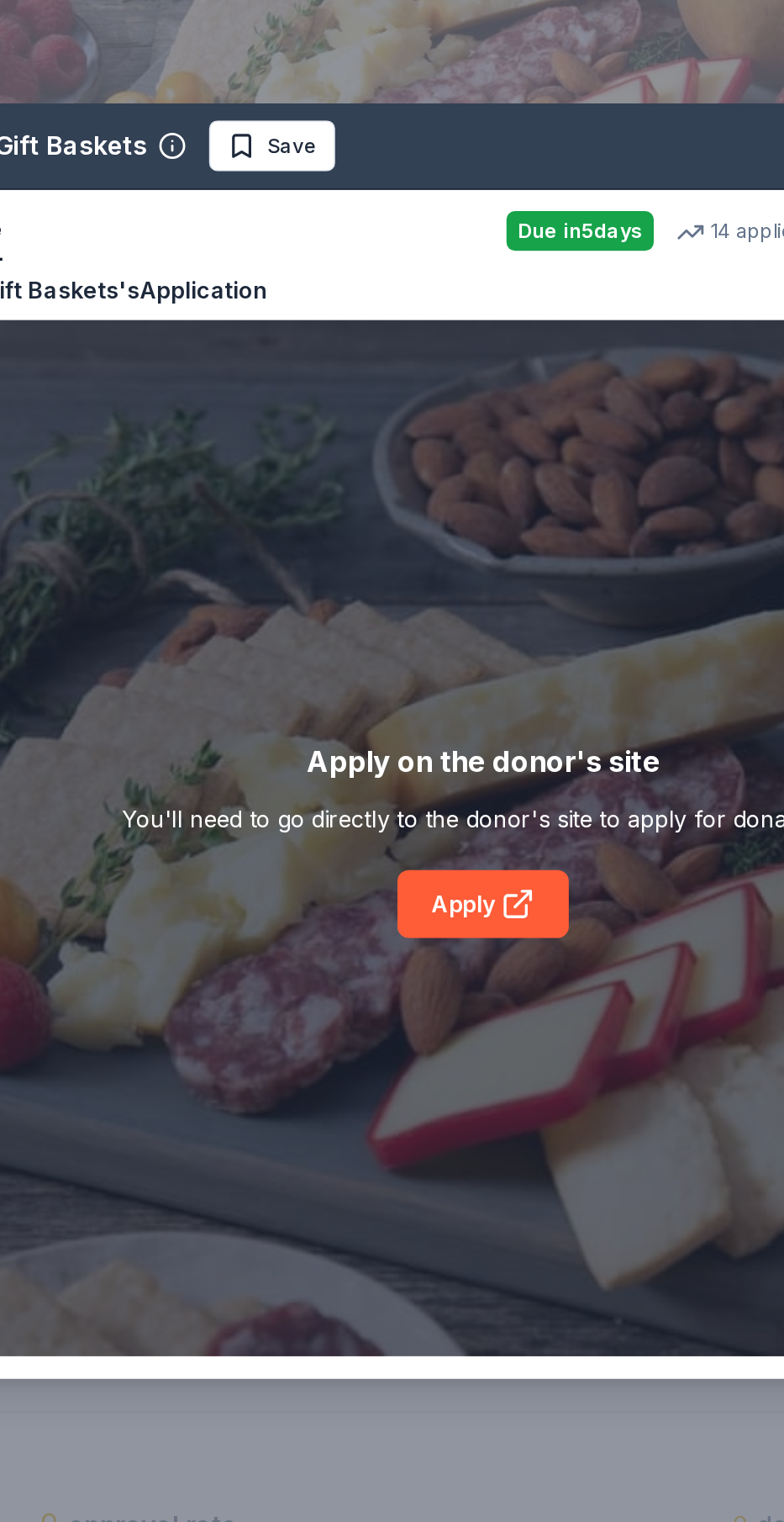
click at [254, 425] on div "Gourmet Gift Baskets Save Apply online Due [DATE] 14 applies last week Requirem…" at bounding box center [392, 761] width 744 height 757
